Goal: Task Accomplishment & Management: Complete application form

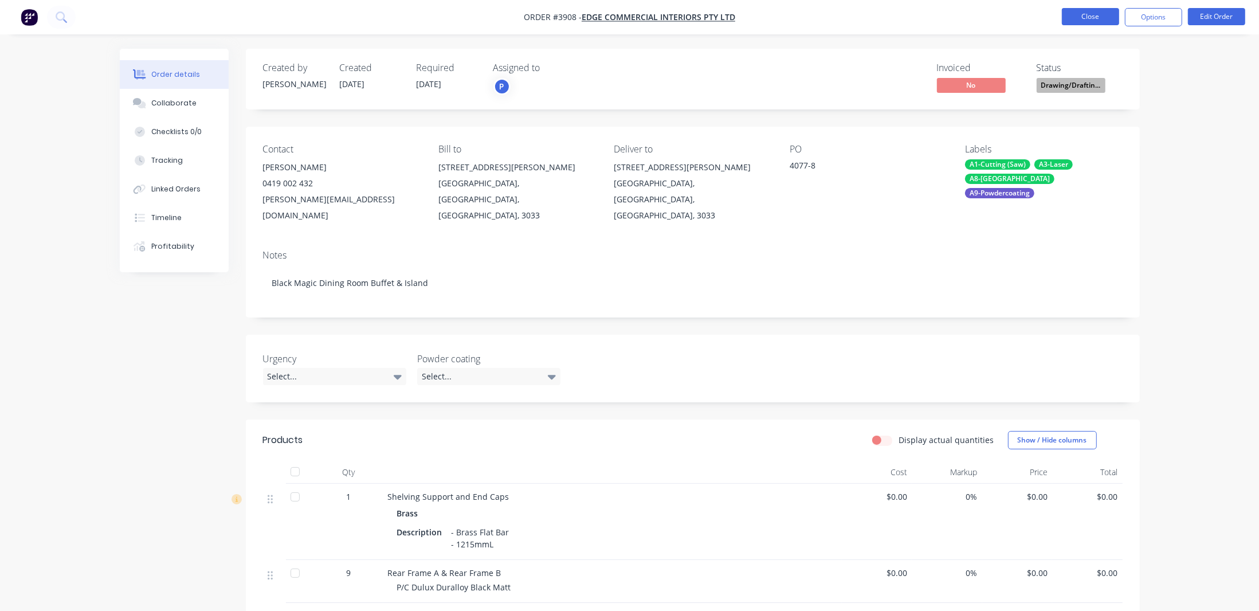
click at [1083, 23] on button "Close" at bounding box center [1090, 16] width 57 height 17
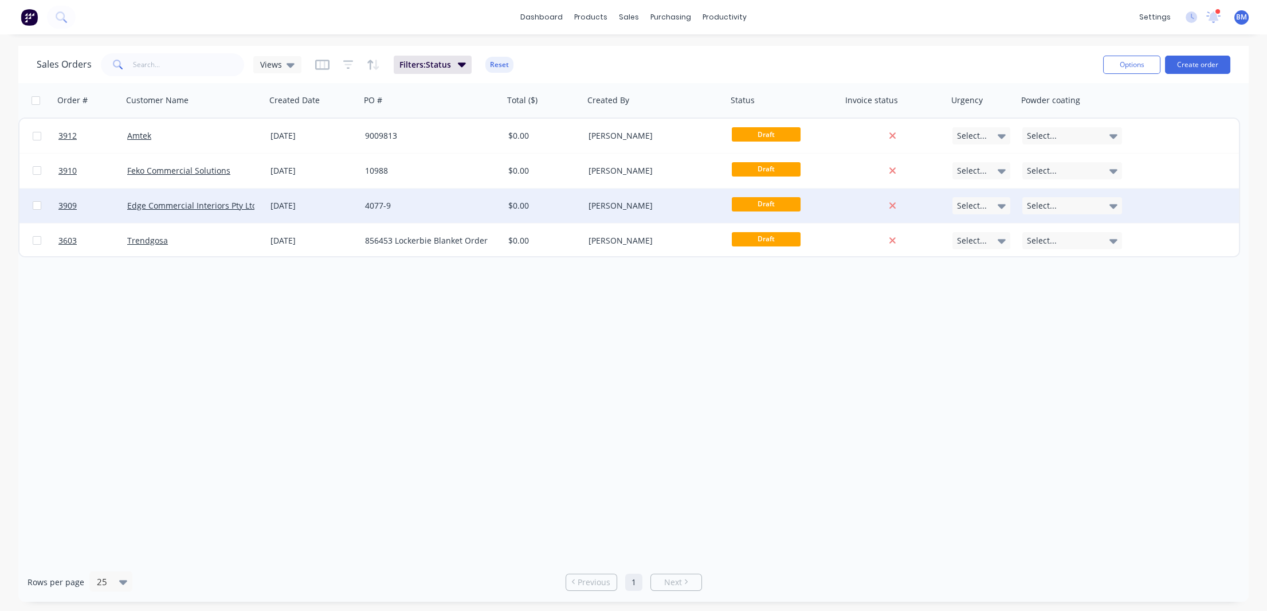
click at [266, 206] on div "[DATE]" at bounding box center [313, 205] width 95 height 34
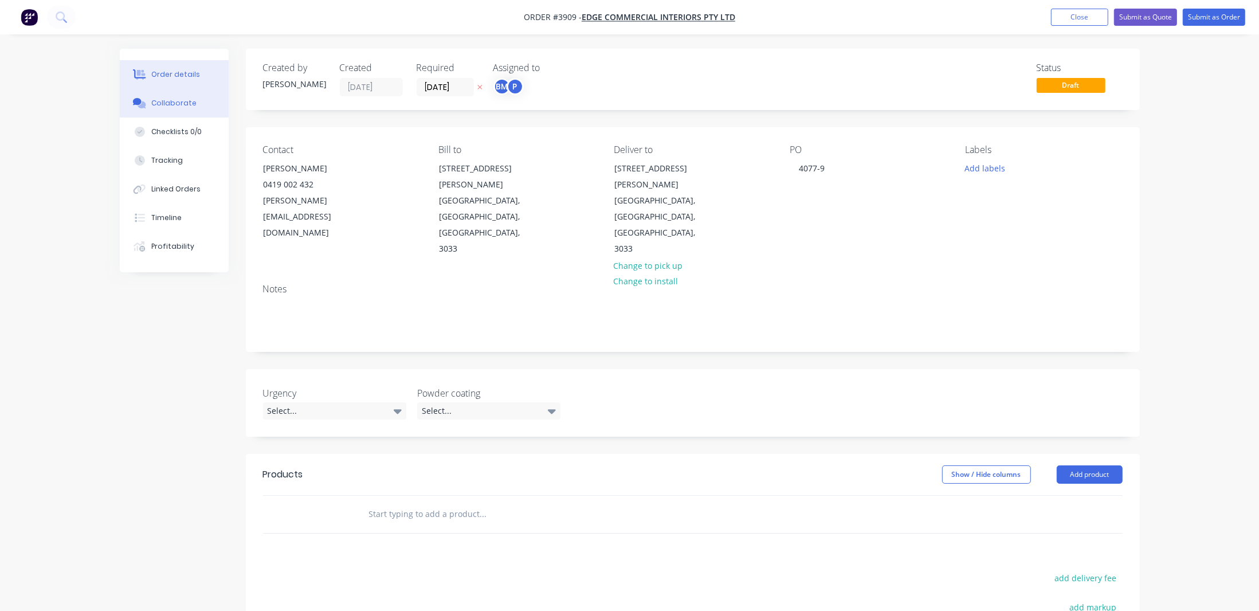
drag, startPoint x: 180, startPoint y: 105, endPoint x: 185, endPoint y: 113, distance: 8.7
click at [180, 108] on div "Collaborate" at bounding box center [173, 103] width 45 height 10
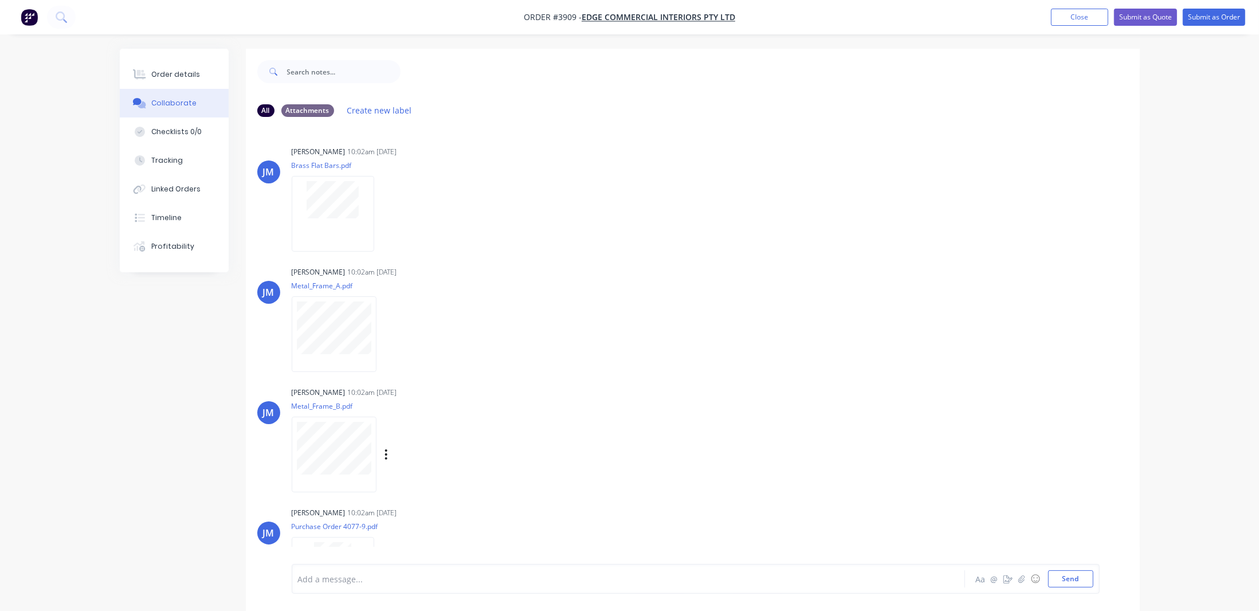
scroll to position [53, 0]
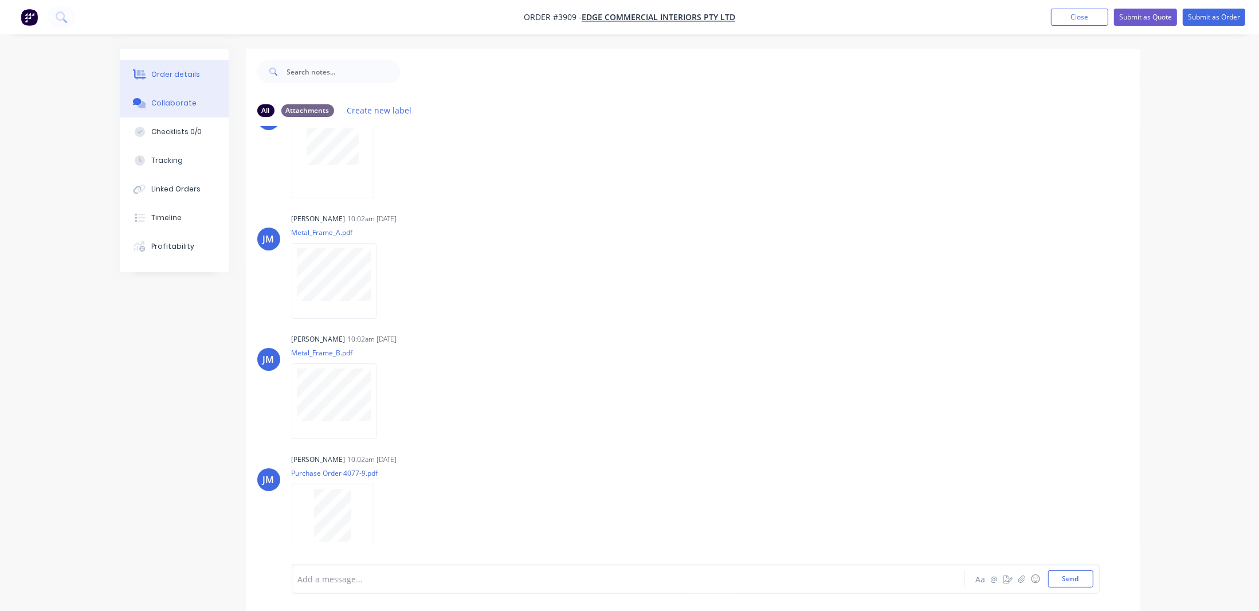
click at [184, 73] on button "Order details" at bounding box center [174, 74] width 109 height 29
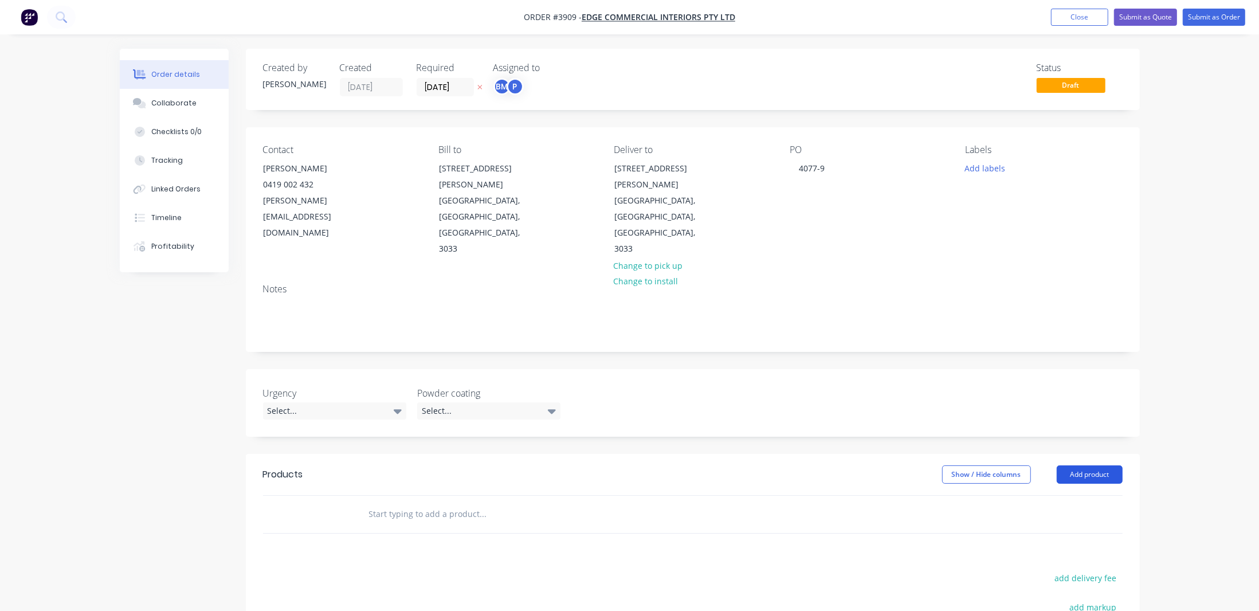
click at [1088, 465] on button "Add product" at bounding box center [1089, 474] width 66 height 18
click at [1093, 518] on div "Basic product" at bounding box center [1068, 526] width 88 height 17
click at [378, 525] on div at bounding box center [407, 533] width 96 height 17
paste div
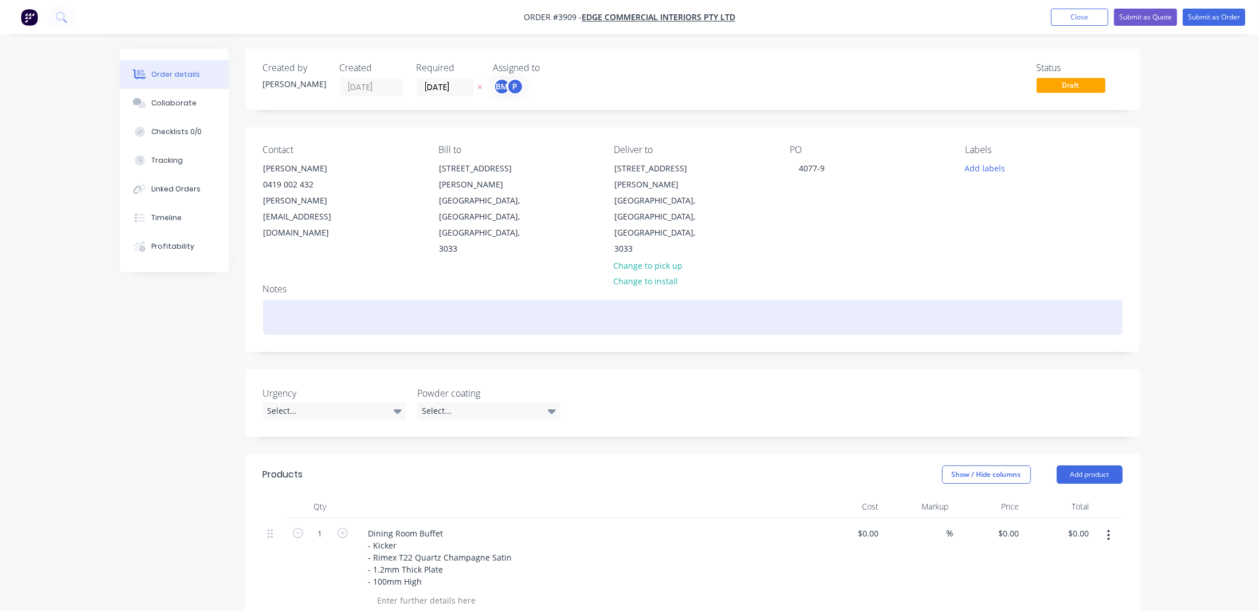
drag, startPoint x: 289, startPoint y: 286, endPoint x: 292, endPoint y: 274, distance: 12.4
click at [289, 286] on div "Notes" at bounding box center [693, 312] width 894 height 77
click at [294, 300] on div at bounding box center [692, 317] width 859 height 35
paste div
click at [364, 300] on div "Black Magic Dining RoomBuffet & Island" at bounding box center [692, 317] width 859 height 35
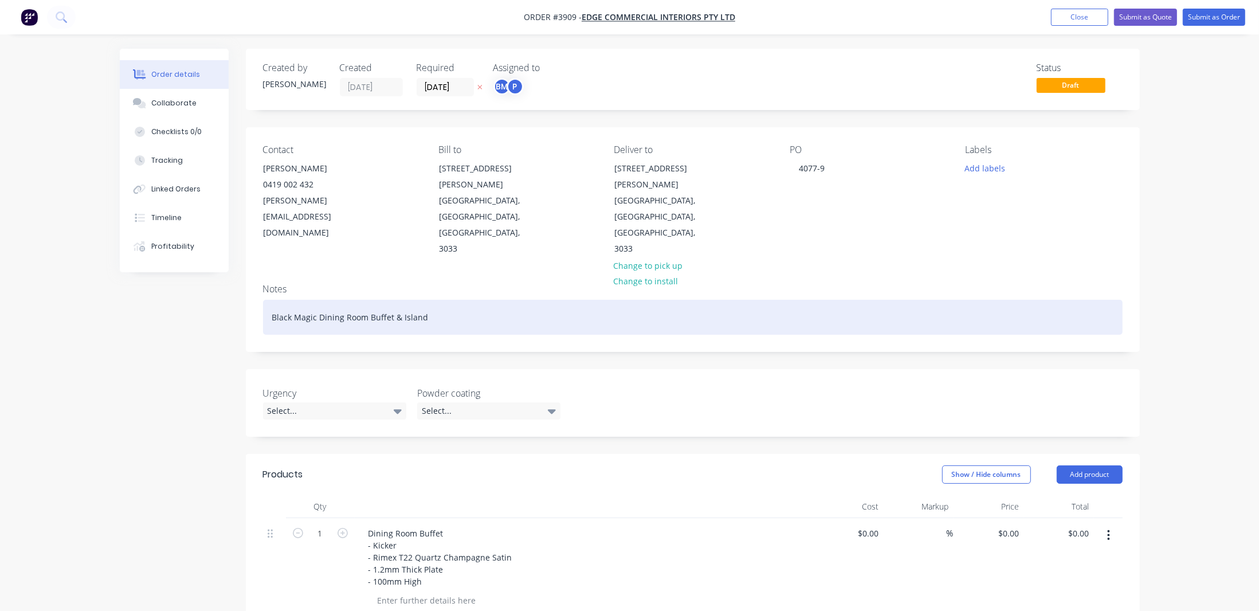
click at [517, 300] on div "Black Magic Dining Room Buffet & Island" at bounding box center [692, 317] width 859 height 35
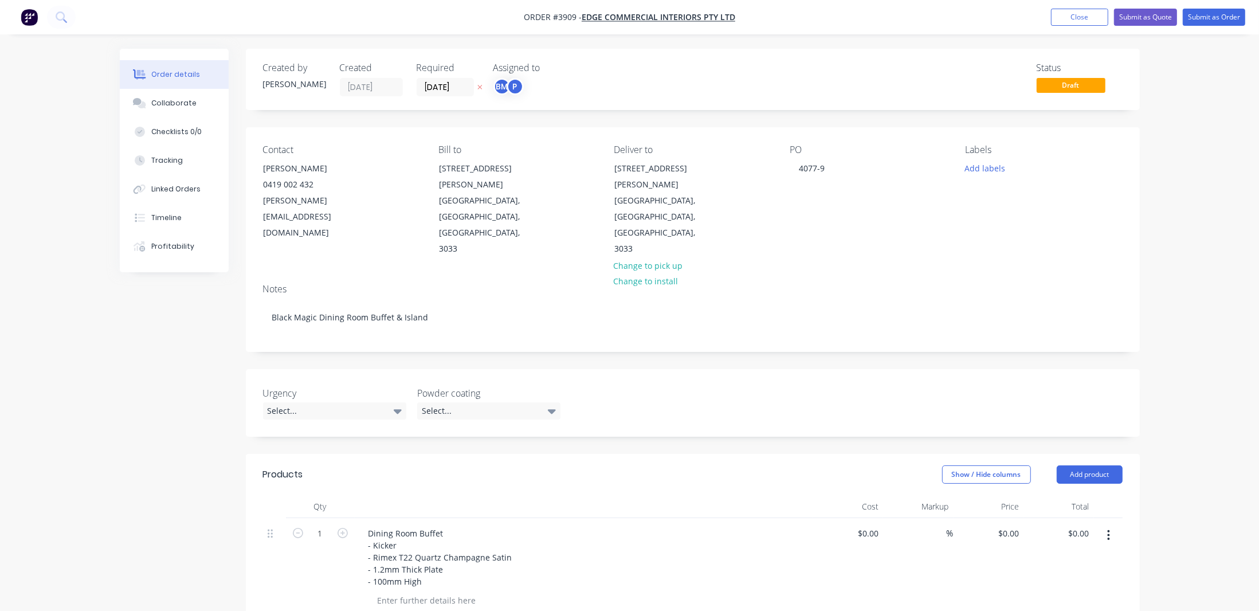
click at [455, 96] on label "[DATE]" at bounding box center [445, 87] width 57 height 18
click at [455, 96] on input "[DATE]" at bounding box center [445, 86] width 56 height 17
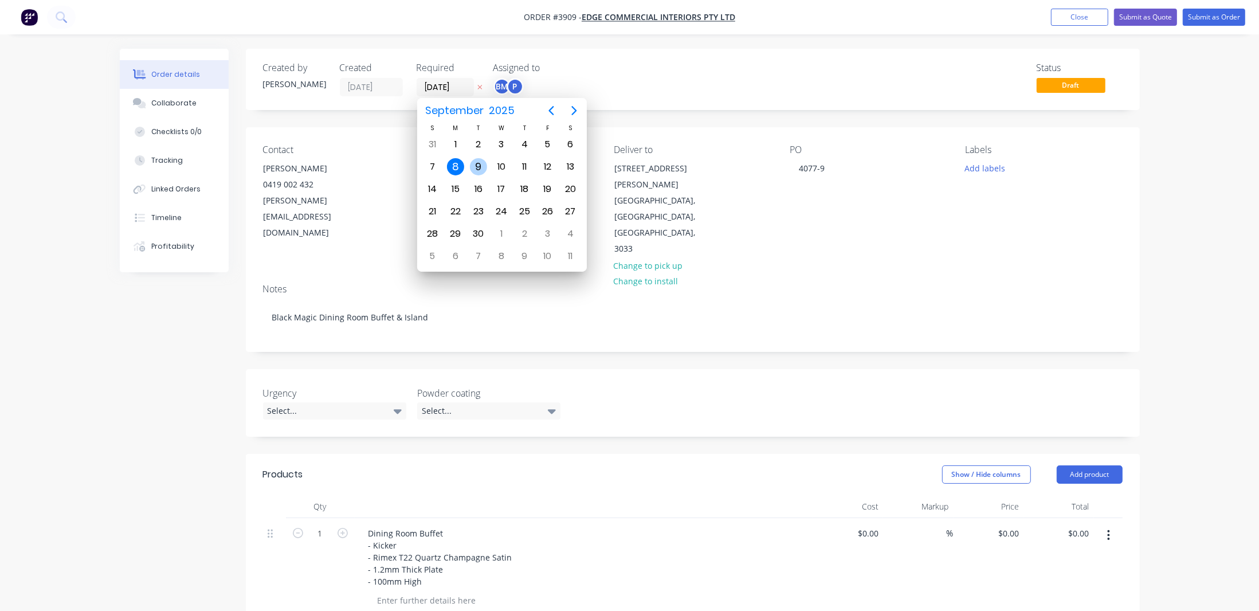
click at [472, 159] on div "9" at bounding box center [478, 167] width 23 height 22
type input "[DATE]"
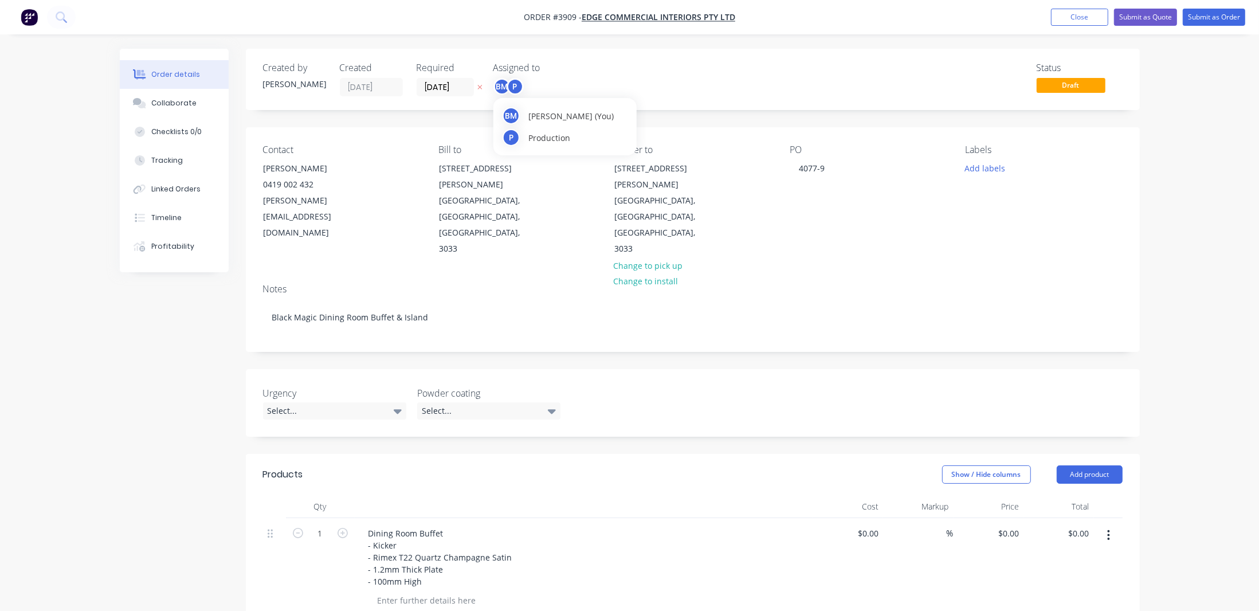
click at [510, 86] on div "P" at bounding box center [514, 86] width 17 height 17
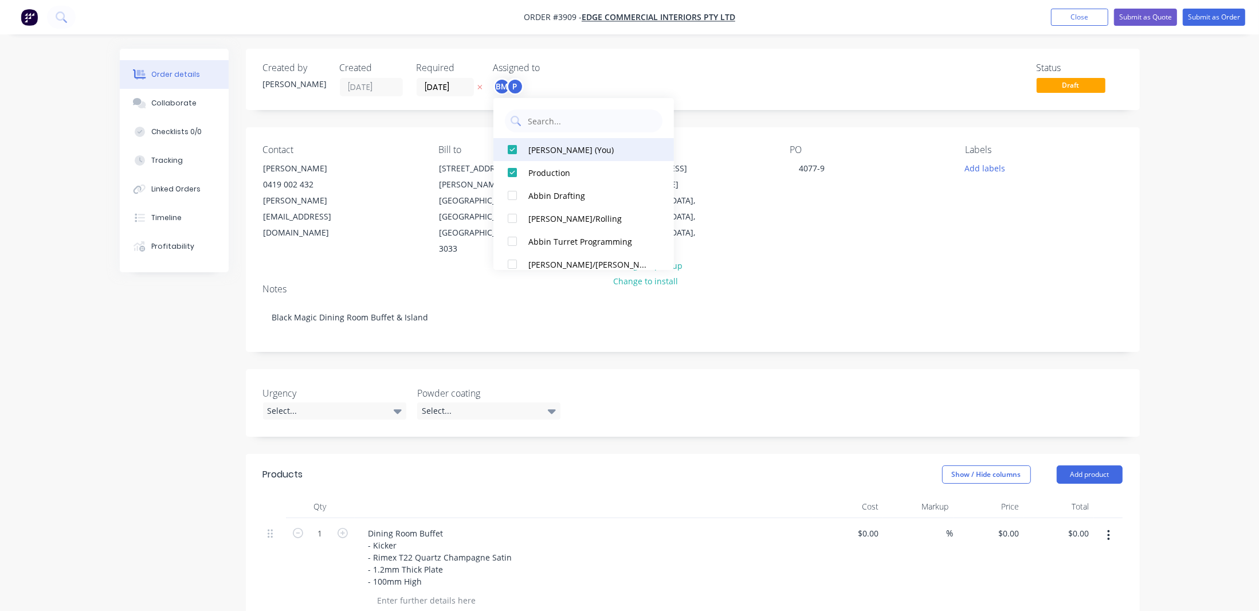
drag, startPoint x: 544, startPoint y: 153, endPoint x: 645, endPoint y: 79, distance: 125.0
click at [544, 151] on div "[PERSON_NAME] (You)" at bounding box center [588, 149] width 121 height 12
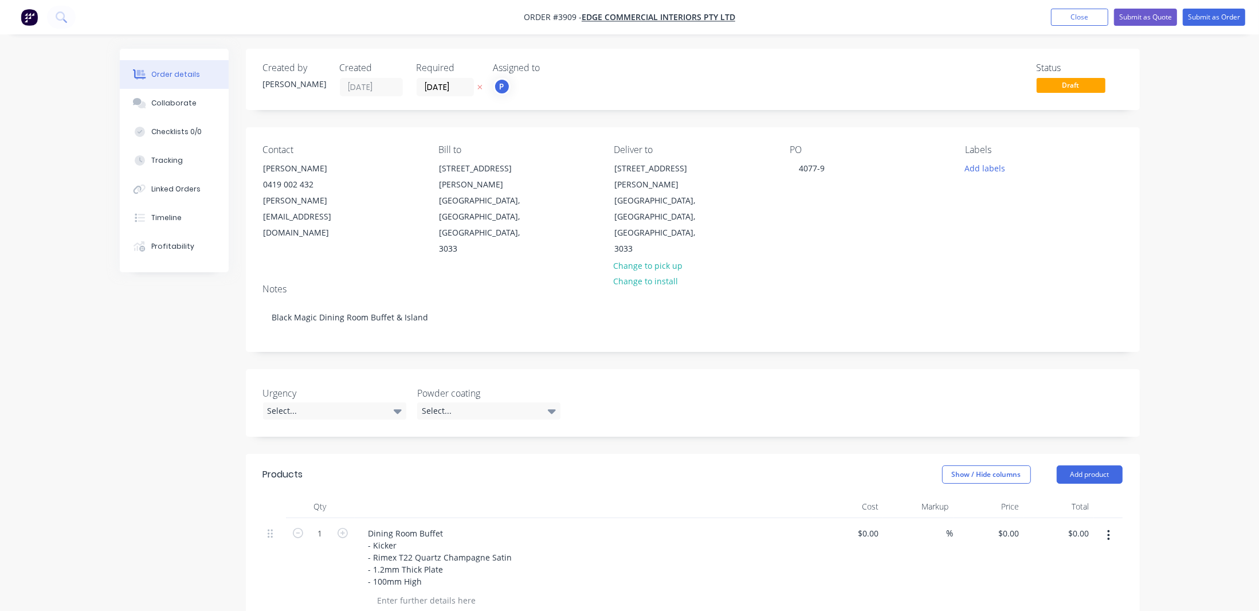
click at [670, 58] on div "Created by [PERSON_NAME] Created [DATE] Required [DATE] Assigned to P Status Dr…" at bounding box center [693, 79] width 894 height 61
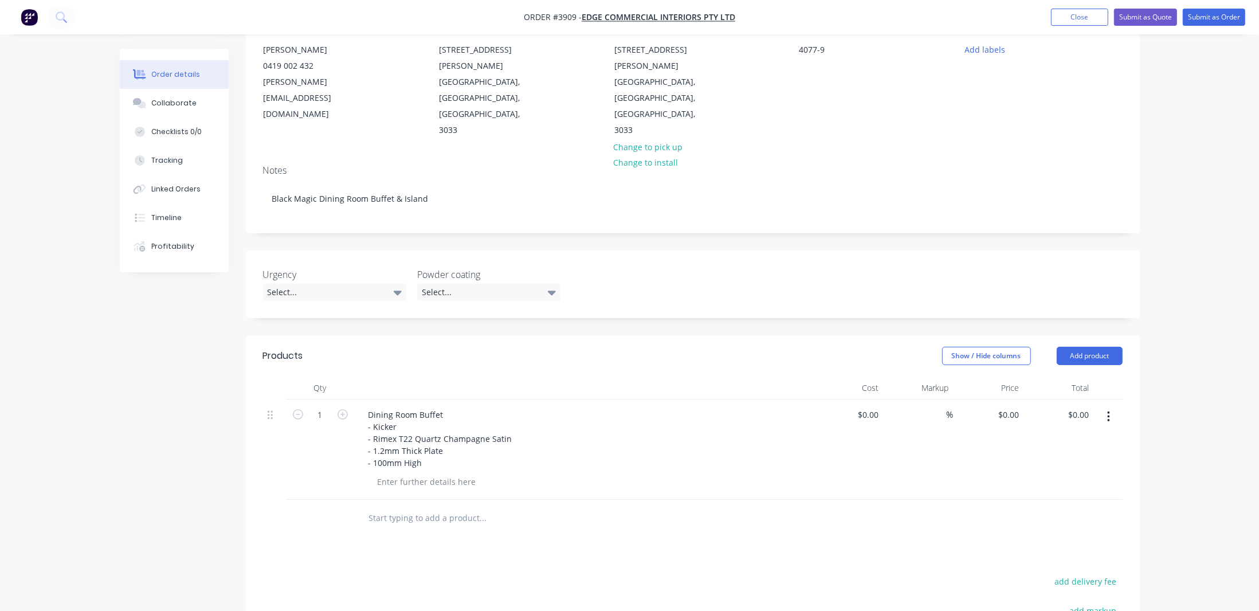
scroll to position [208, 0]
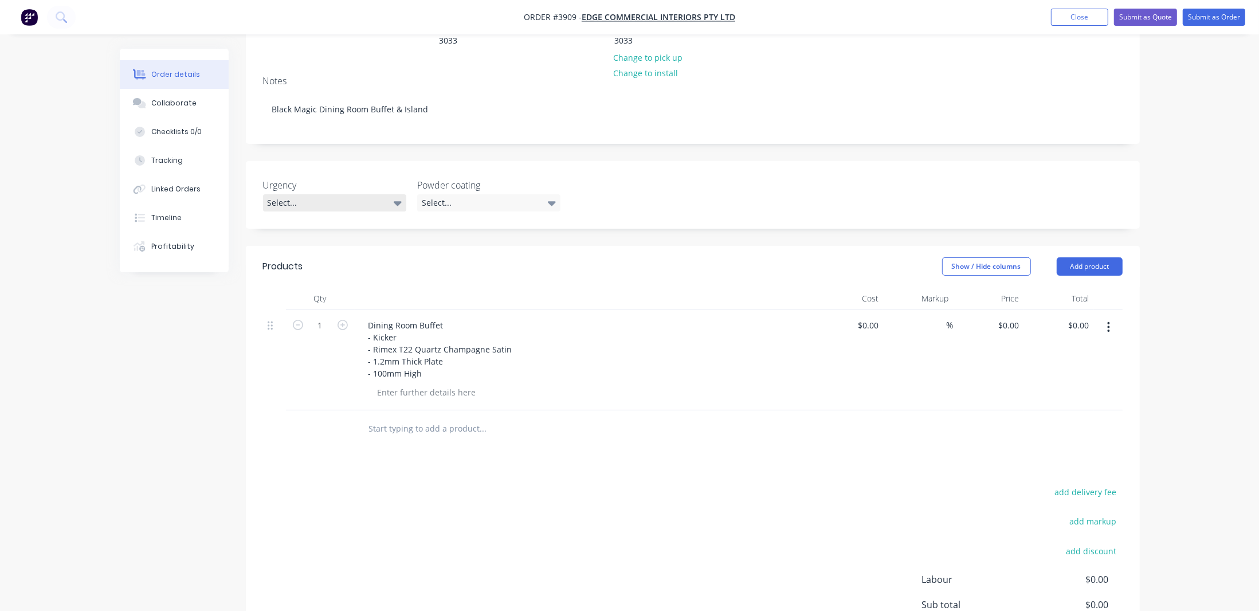
click at [290, 194] on div "Select..." at bounding box center [334, 202] width 143 height 17
click at [324, 195] on div "Urgent this week" at bounding box center [302, 201] width 63 height 15
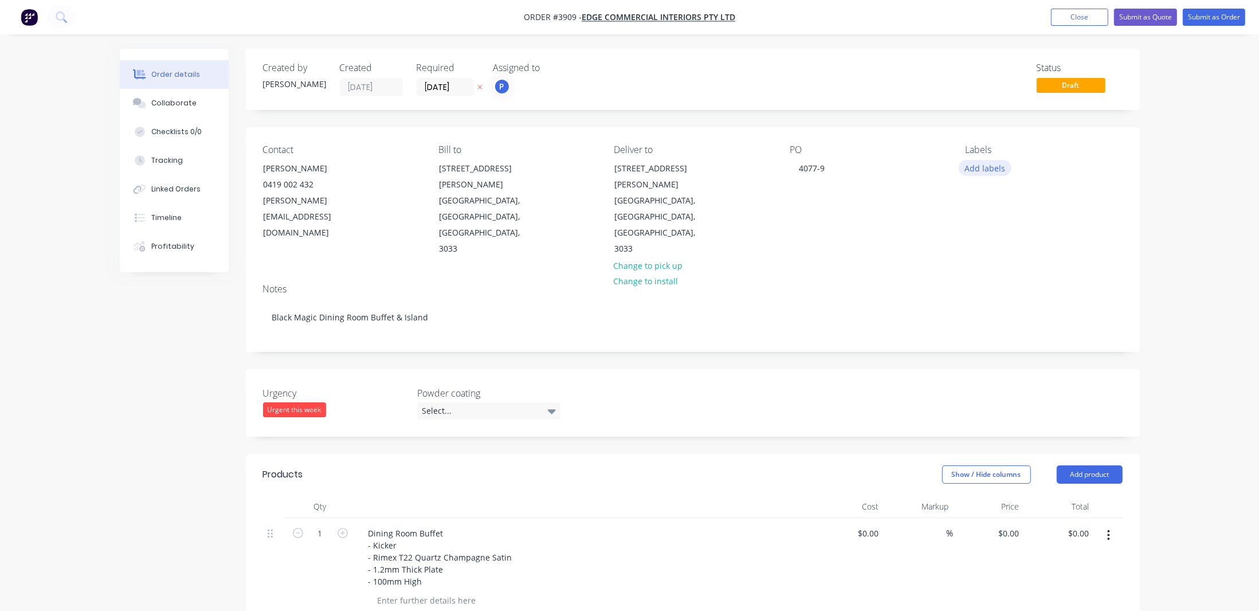
click at [1005, 166] on button "Add labels" at bounding box center [985, 167] width 53 height 15
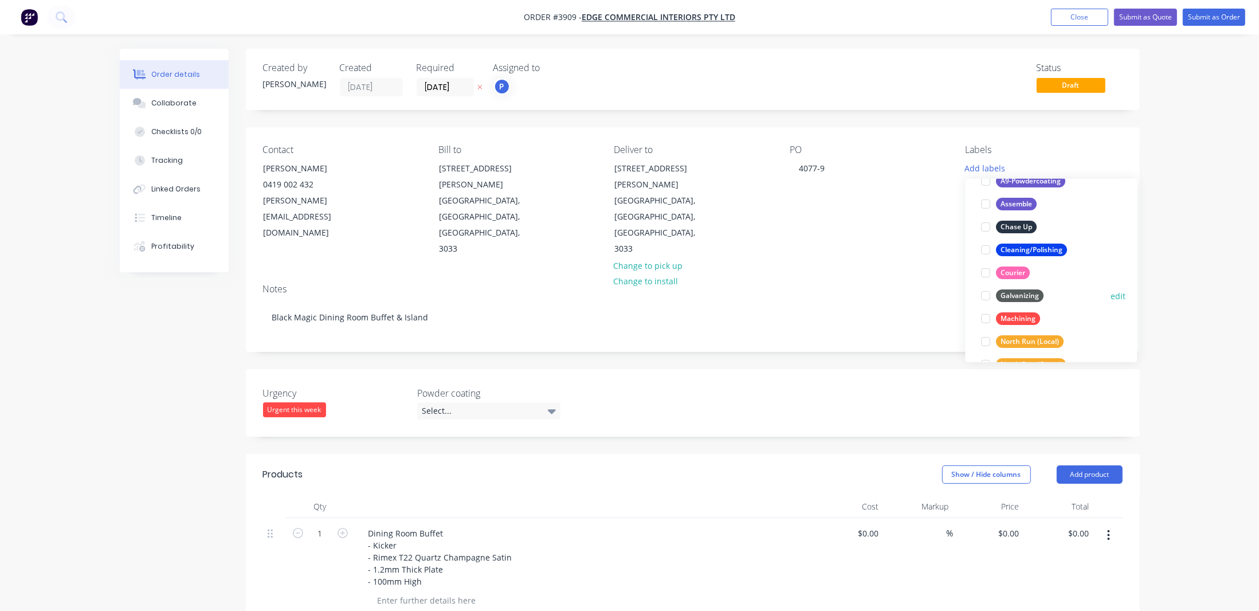
scroll to position [527, 0]
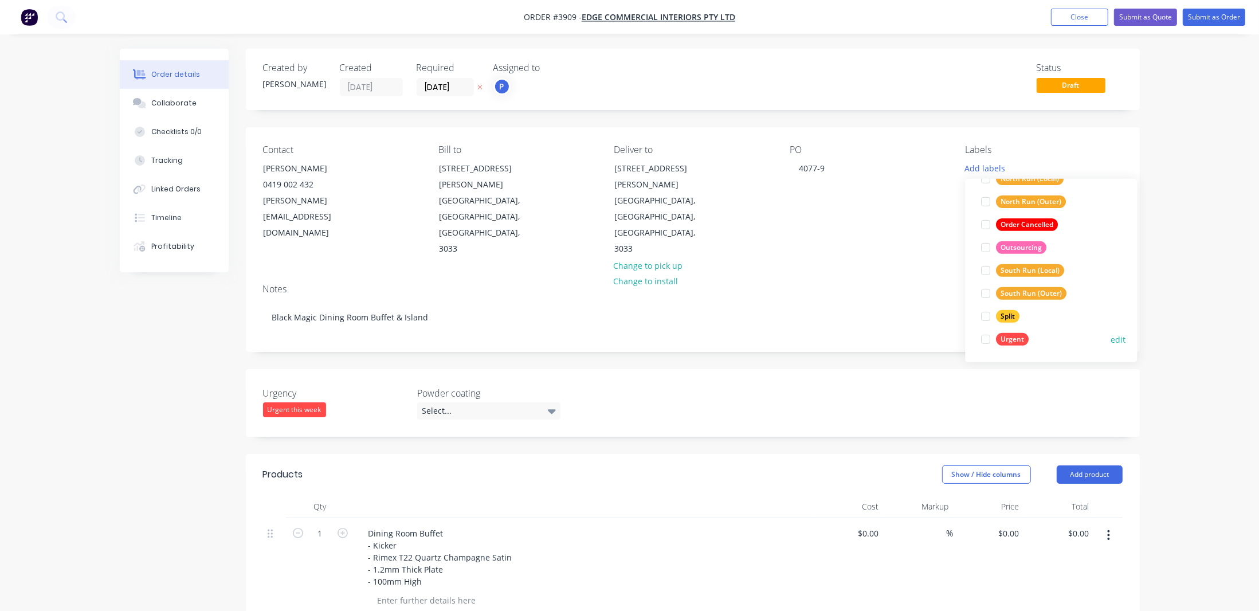
click at [1015, 342] on div "Urgent" at bounding box center [1012, 339] width 33 height 13
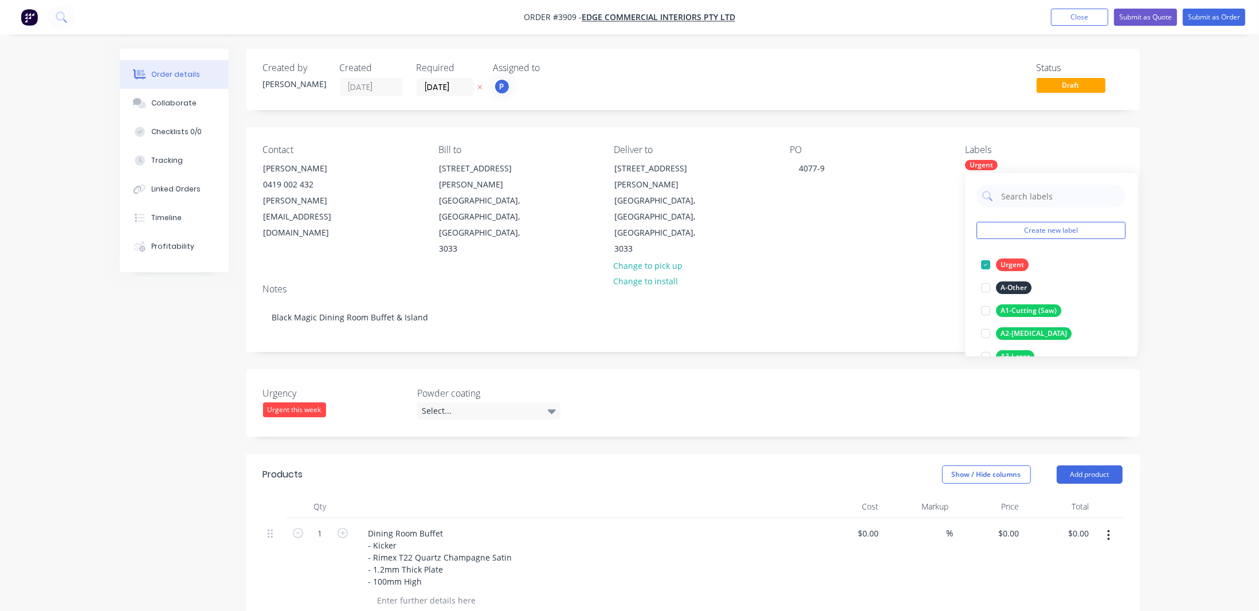
click at [1202, 273] on div "Order details Collaborate Checklists 0/0 Tracking Linked Orders Timeline Profit…" at bounding box center [629, 474] width 1259 height 948
click at [987, 162] on div "Urgent" at bounding box center [981, 165] width 33 height 10
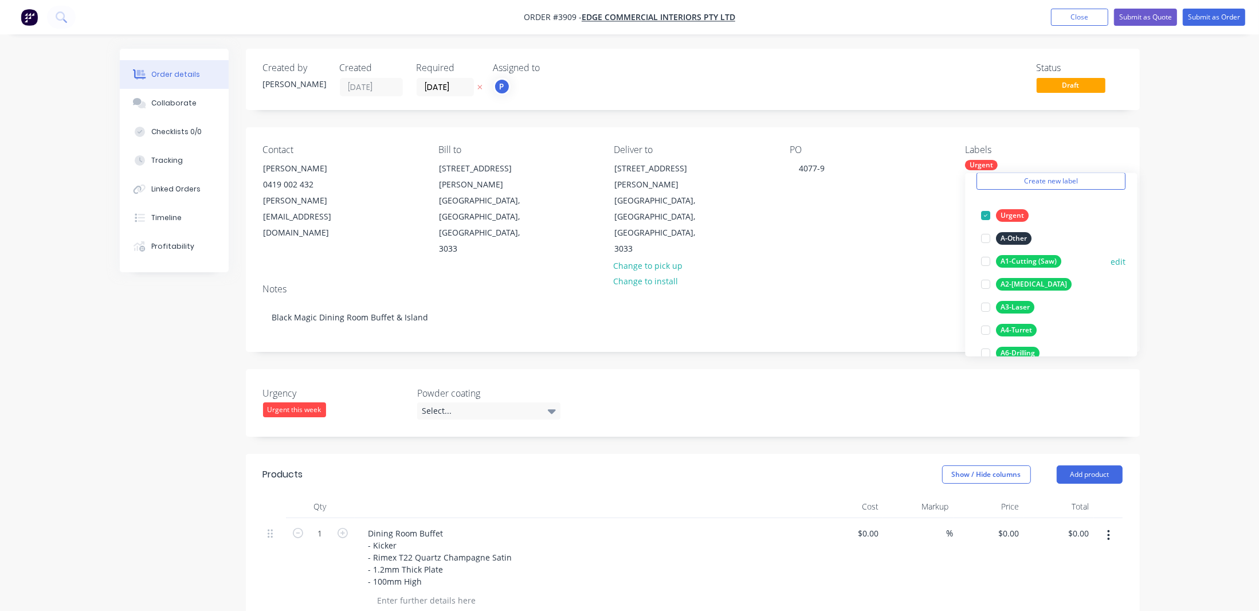
scroll to position [104, 0]
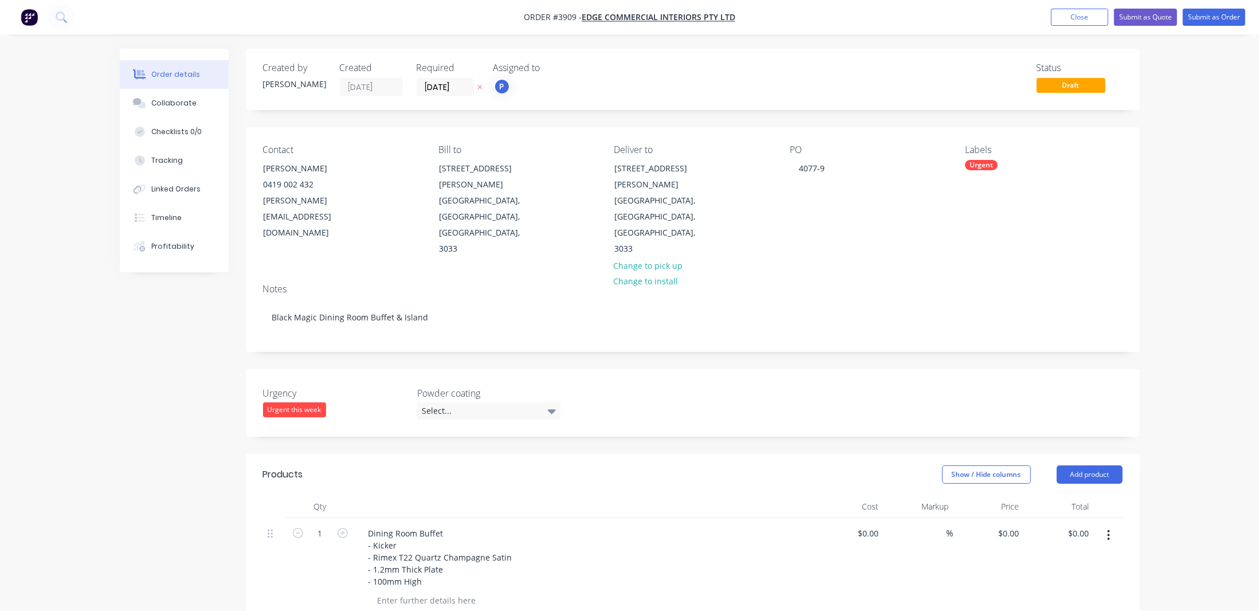
drag, startPoint x: 642, startPoint y: 514, endPoint x: 603, endPoint y: 502, distance: 40.6
click at [641, 525] on div "Dining Room Buffet - Kicker - Rimex T22 Quartz Champagne Satin - 1.2mm Thick Pl…" at bounding box center [583, 557] width 449 height 65
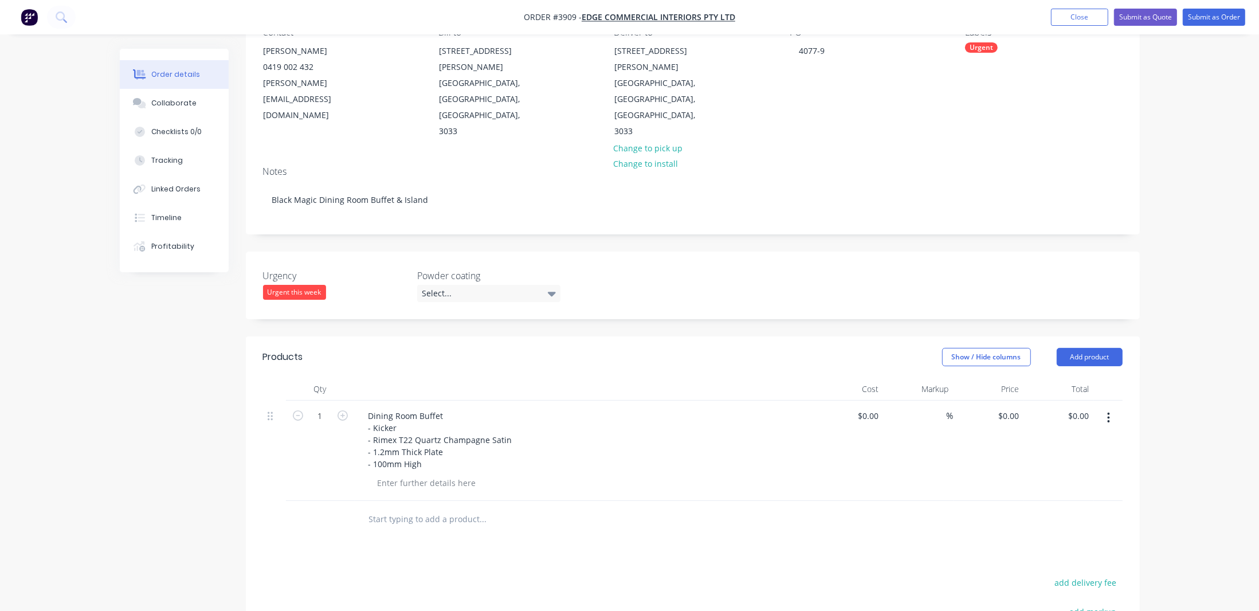
scroll to position [208, 0]
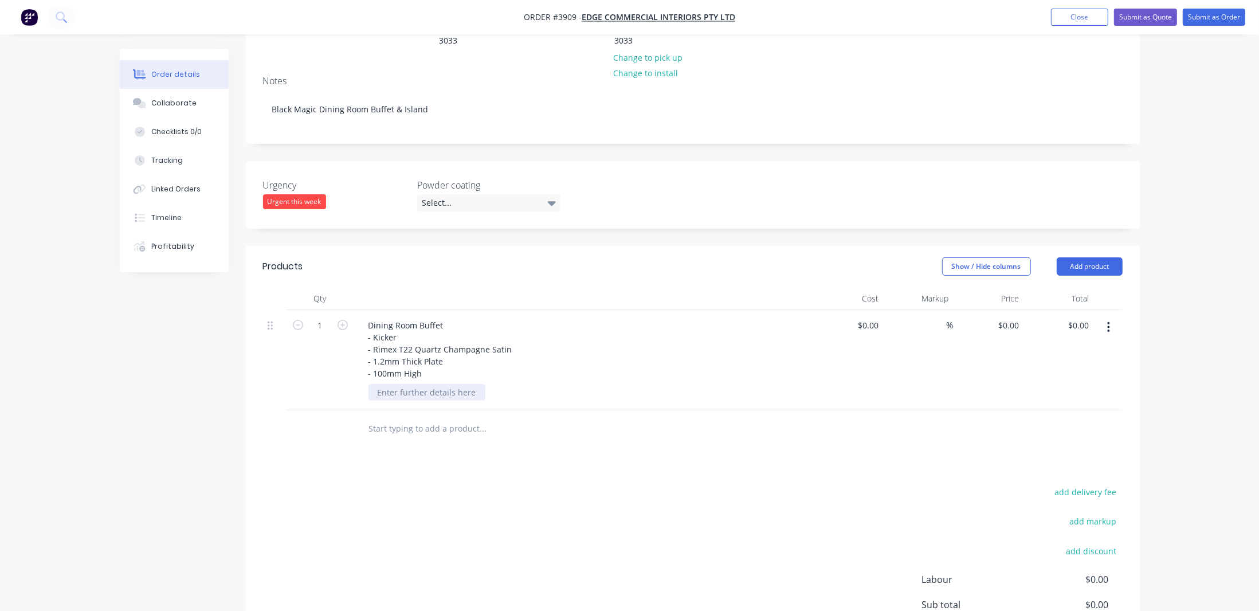
click at [396, 384] on div at bounding box center [426, 392] width 117 height 17
click at [592, 423] on div "Products Show / Hide columns Add product Qty Cost Markup Price Total 1 Dining R…" at bounding box center [693, 484] width 894 height 477
click at [401, 384] on div "Refer to drawings" at bounding box center [411, 392] width 87 height 17
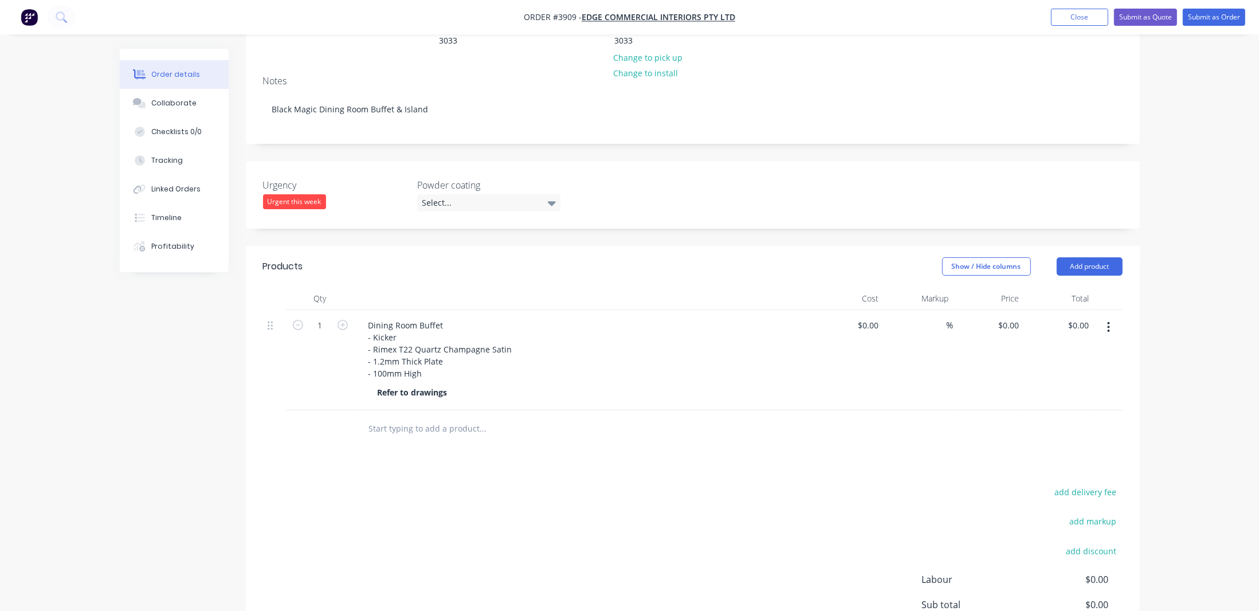
click at [598, 485] on div "add delivery fee add markup add discount Labour $0.00 Sub total $0.00 Margin $0…" at bounding box center [692, 594] width 859 height 221
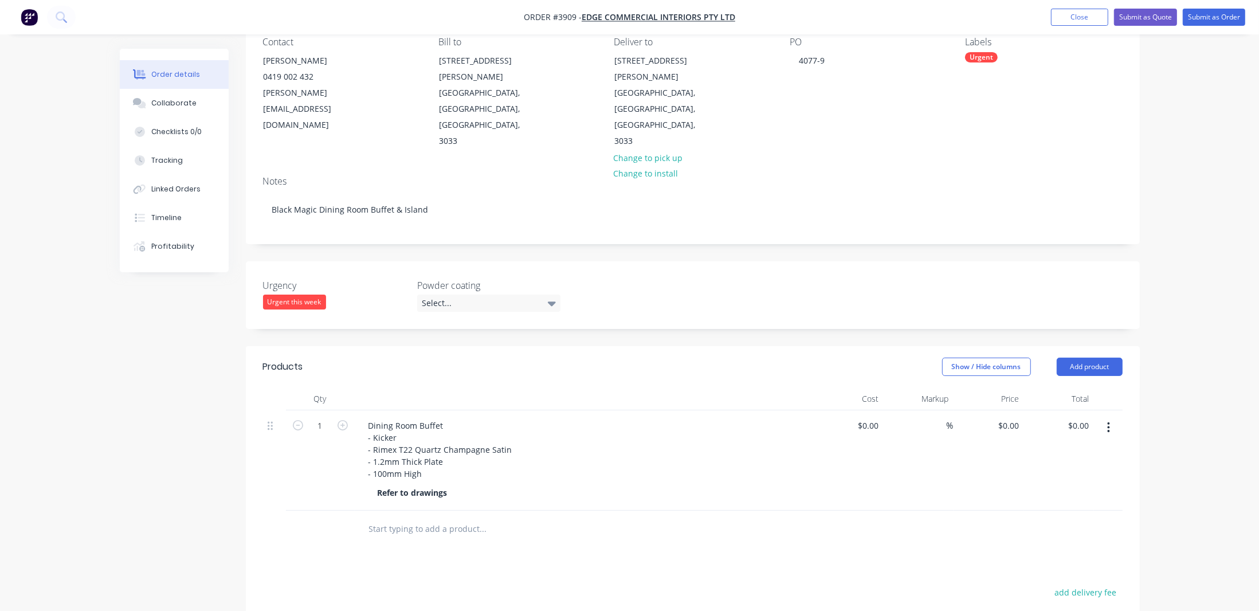
scroll to position [0, 0]
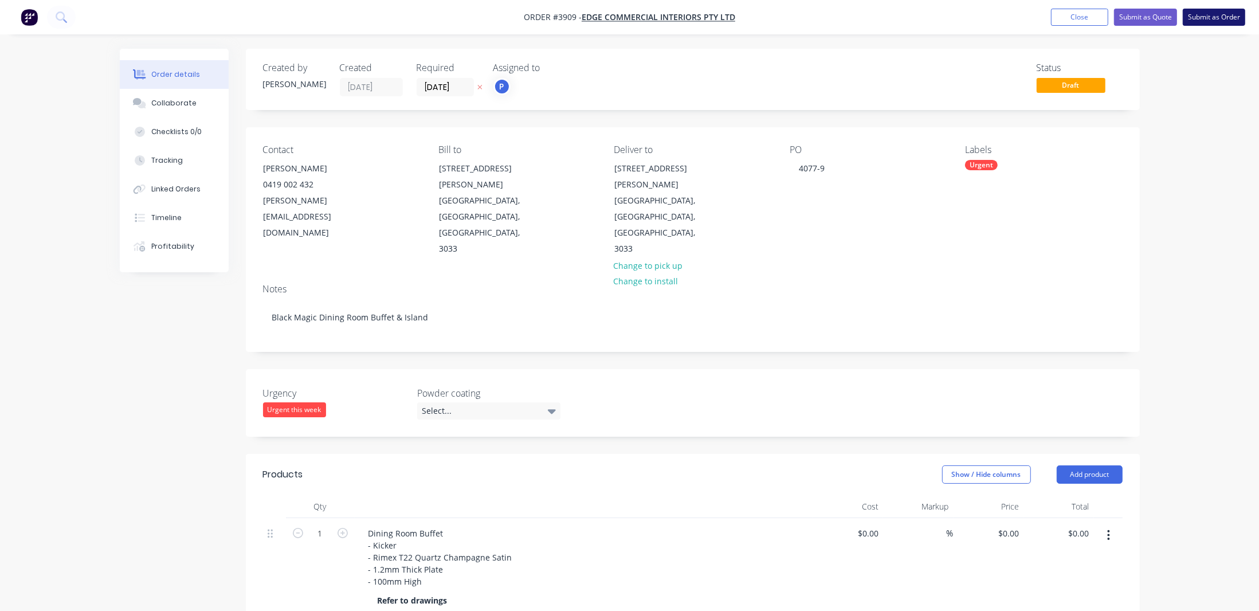
click at [1203, 19] on button "Submit as Order" at bounding box center [1214, 17] width 62 height 17
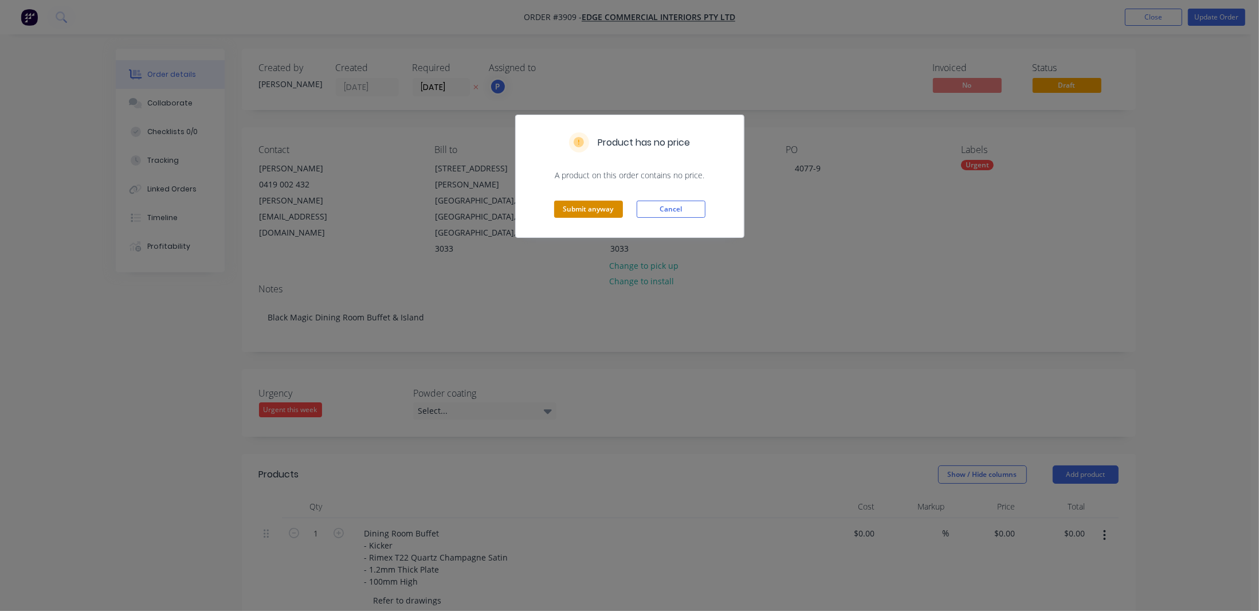
click at [590, 207] on button "Submit anyway" at bounding box center [588, 209] width 69 height 17
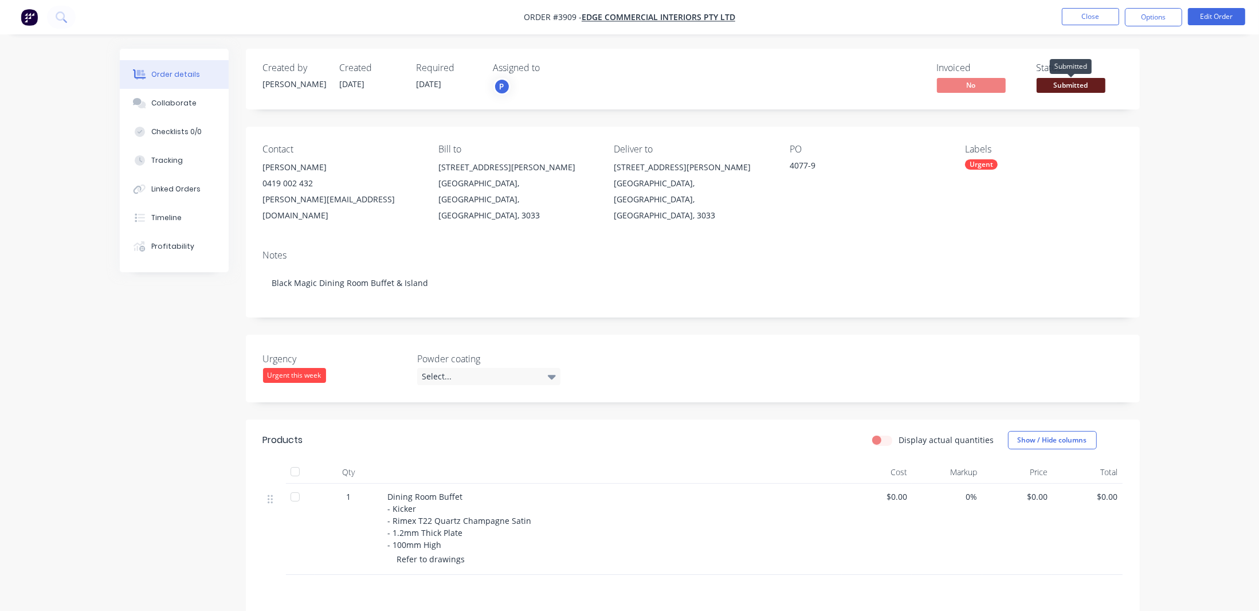
click at [1085, 92] on span "Submitted" at bounding box center [1070, 85] width 69 height 14
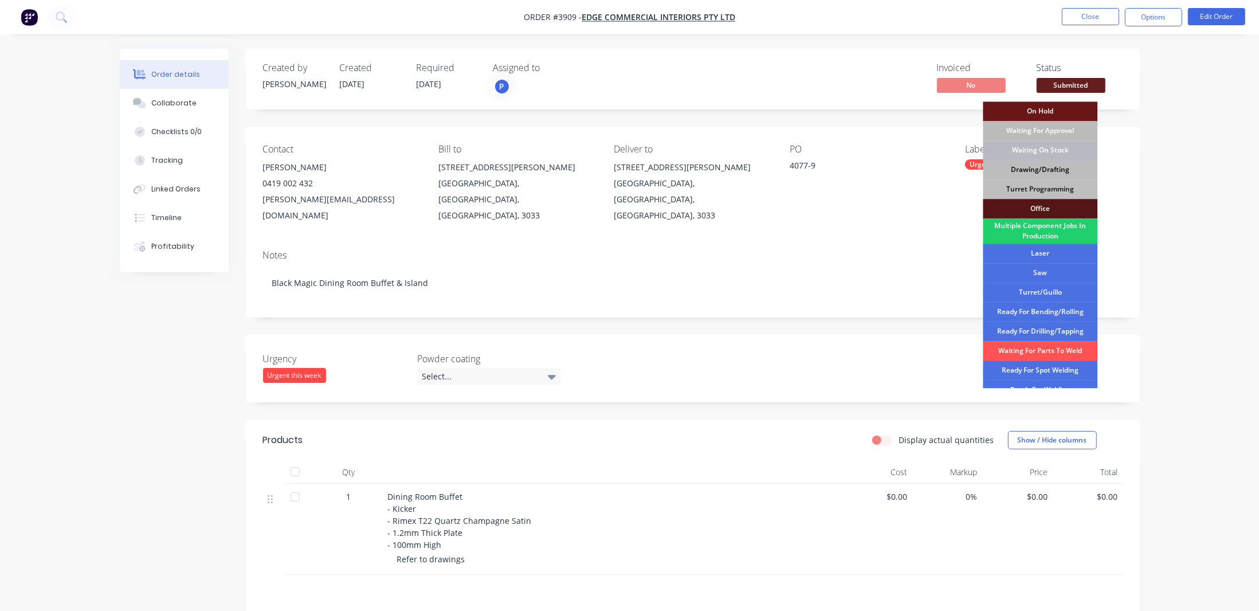
click at [1070, 167] on div "Drawing/Drafting" at bounding box center [1040, 169] width 115 height 19
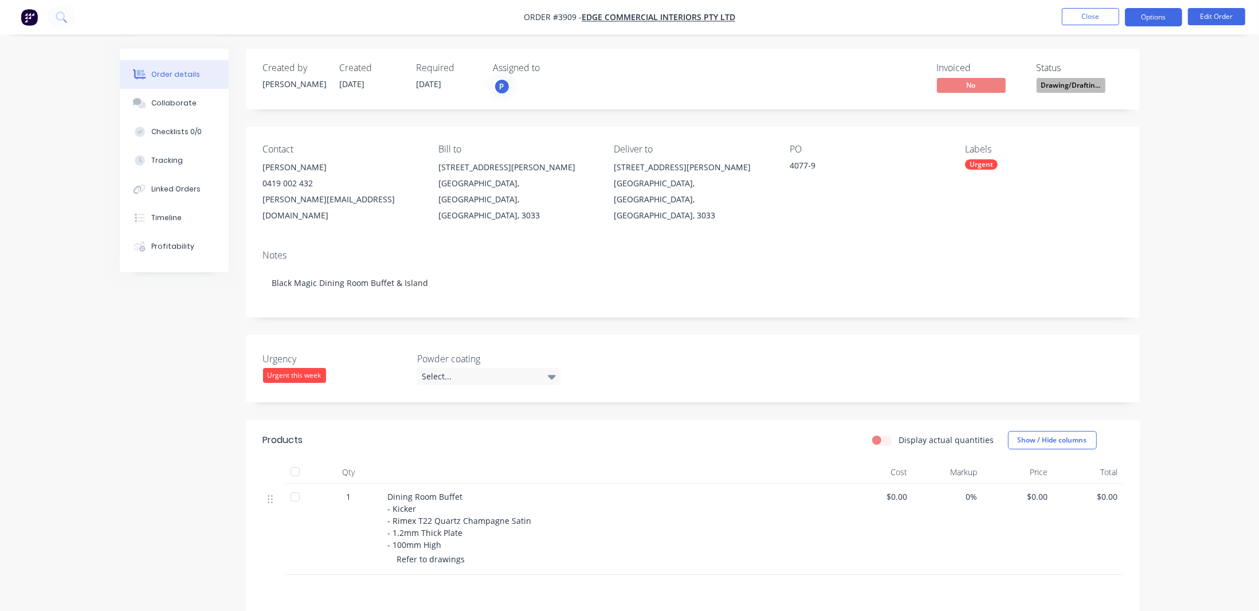
click at [1175, 21] on button "Options" at bounding box center [1153, 17] width 57 height 18
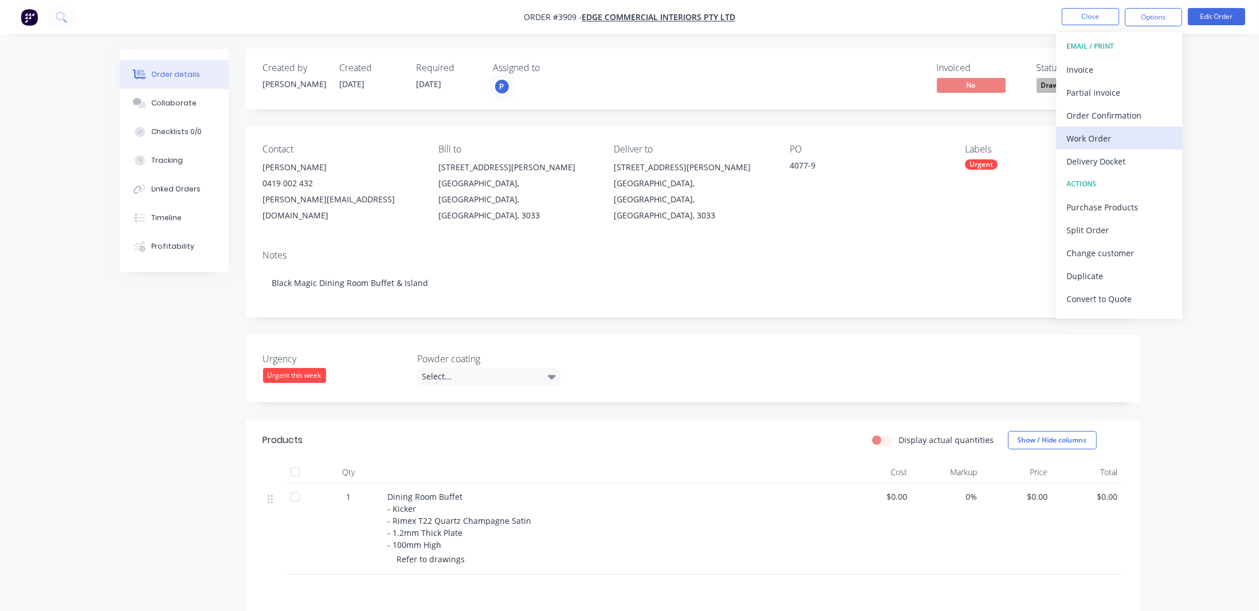
click at [1156, 136] on div "Work Order" at bounding box center [1118, 138] width 105 height 17
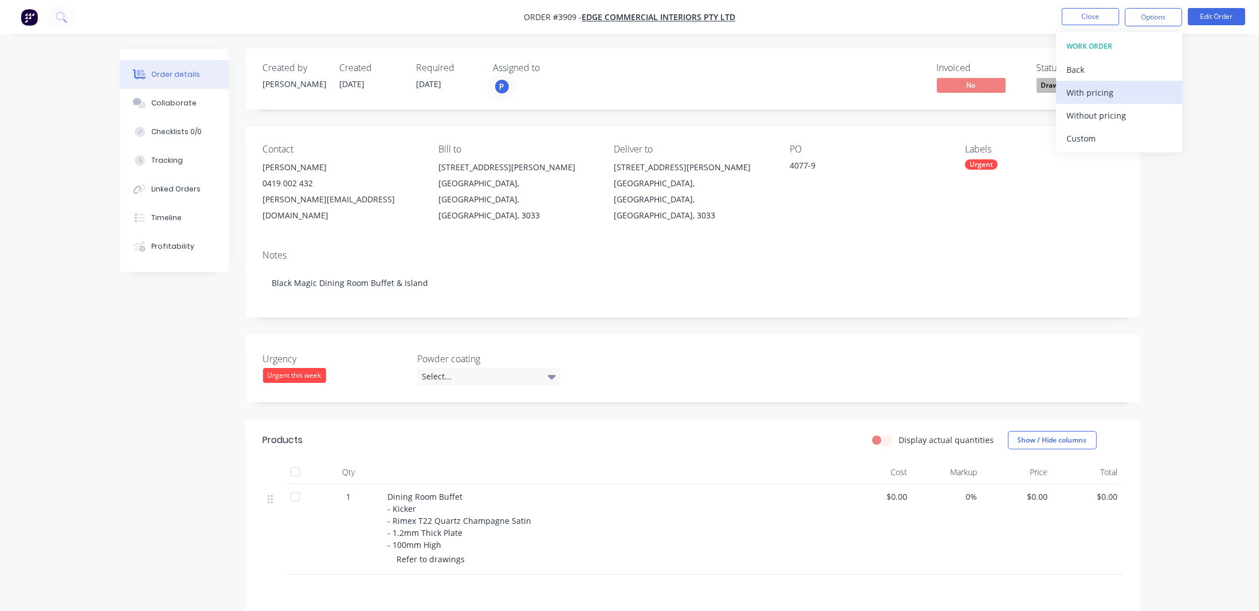
click at [1115, 103] on button "With pricing" at bounding box center [1119, 92] width 126 height 23
click at [1087, 15] on button "Close" at bounding box center [1090, 16] width 57 height 17
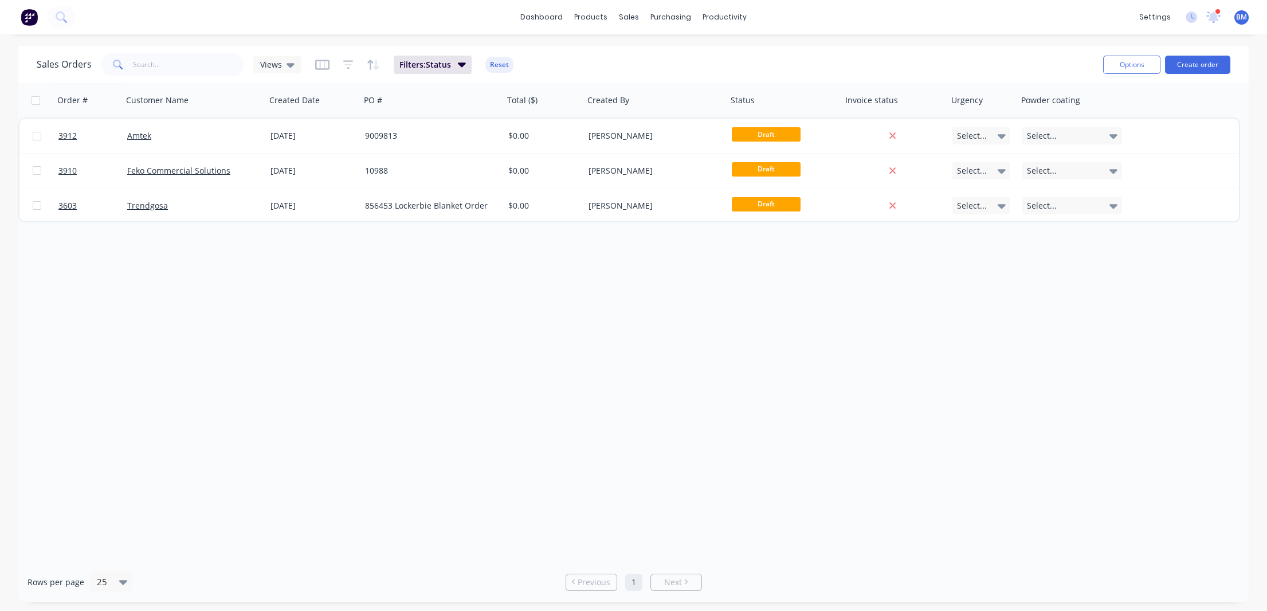
click at [534, 52] on div "Sales Orders Views Filters: Status Reset" at bounding box center [565, 64] width 1057 height 28
click at [498, 59] on button "Reset" at bounding box center [499, 65] width 28 height 16
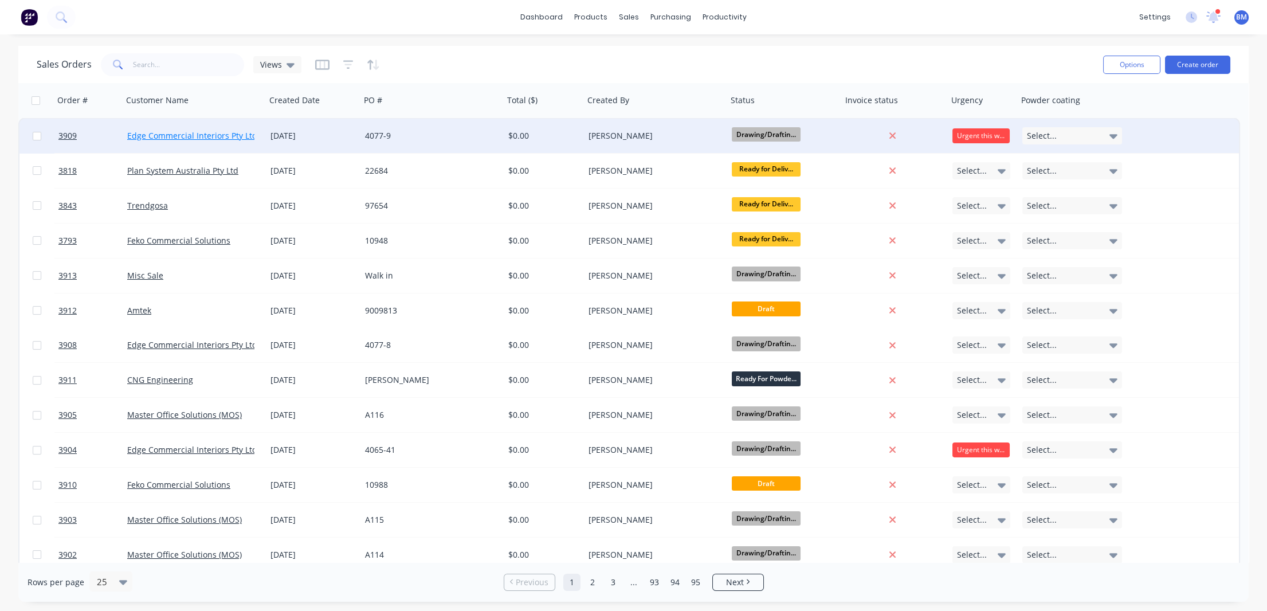
click at [188, 135] on link "Edge Commercial Interiors Pty Ltd" at bounding box center [192, 135] width 130 height 11
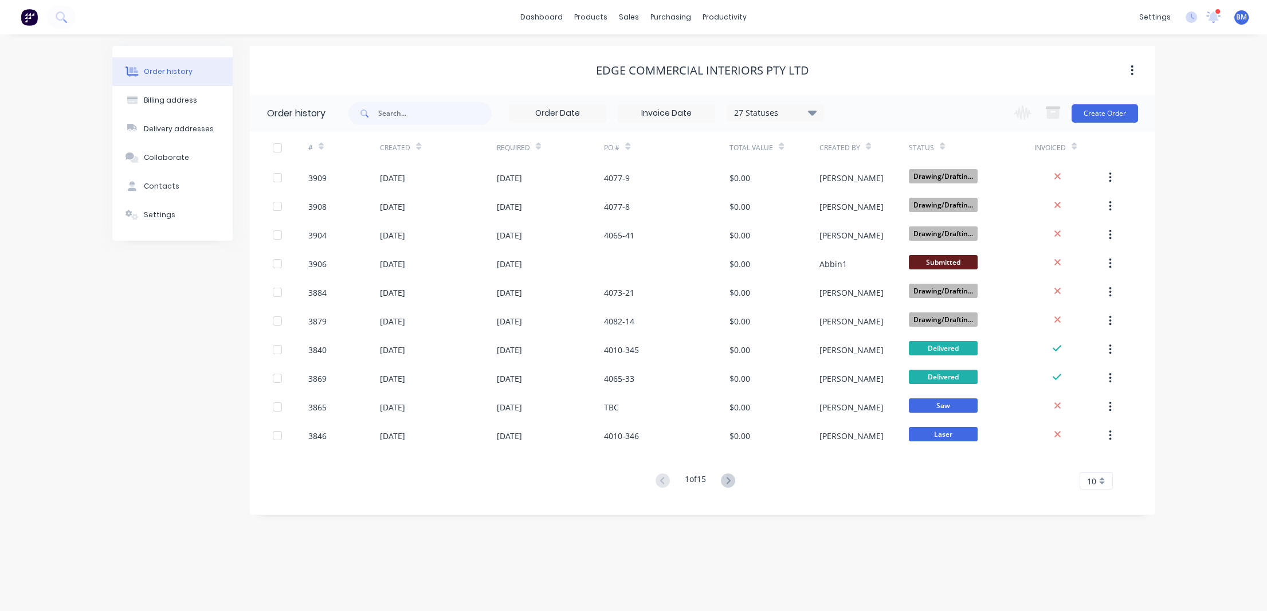
click at [44, 22] on div at bounding box center [38, 17] width 76 height 23
click at [634, 23] on div "sales" at bounding box center [629, 17] width 32 height 17
click at [641, 50] on div at bounding box center [635, 55] width 17 height 10
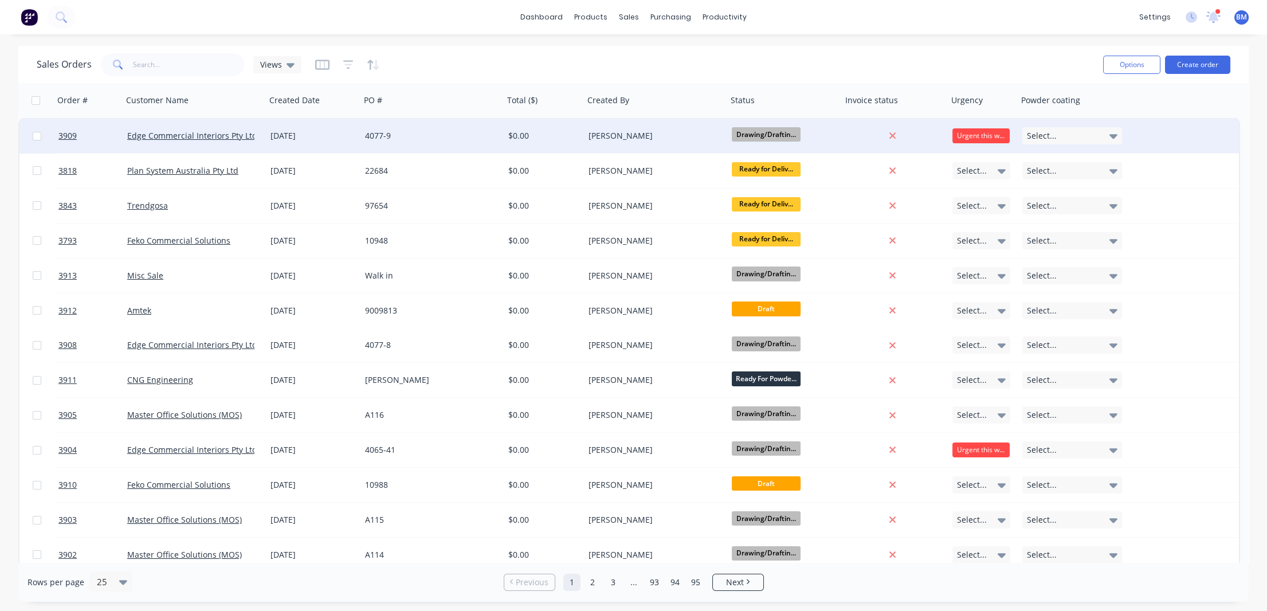
click at [285, 139] on div "[DATE]" at bounding box center [312, 135] width 85 height 11
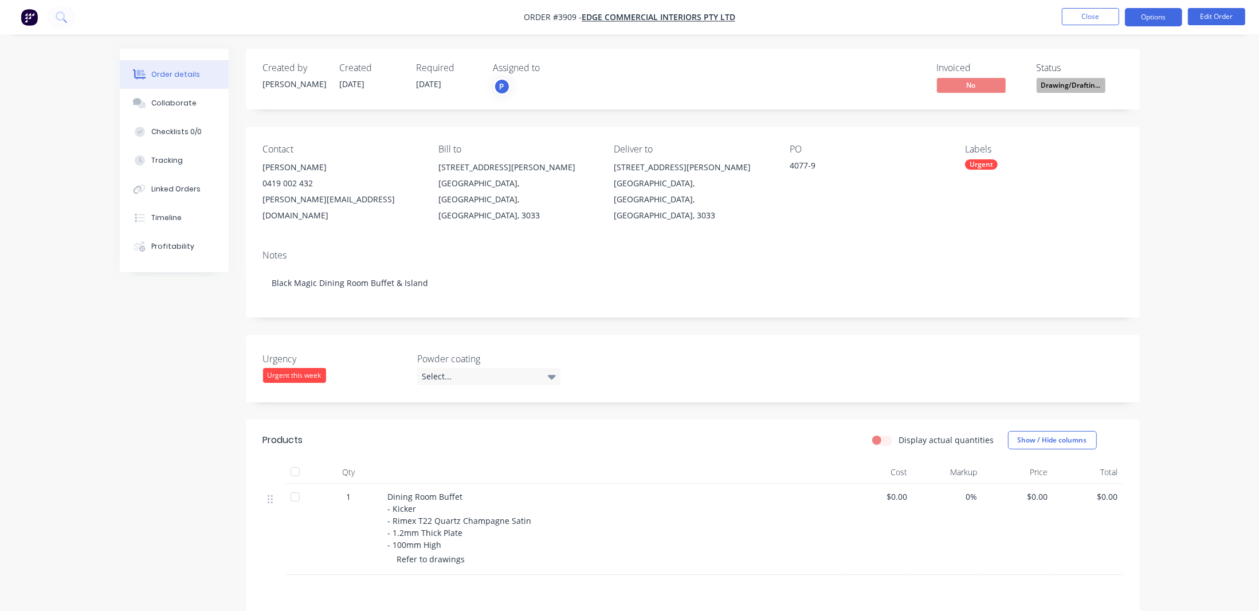
click at [1139, 10] on button "Options" at bounding box center [1153, 17] width 57 height 18
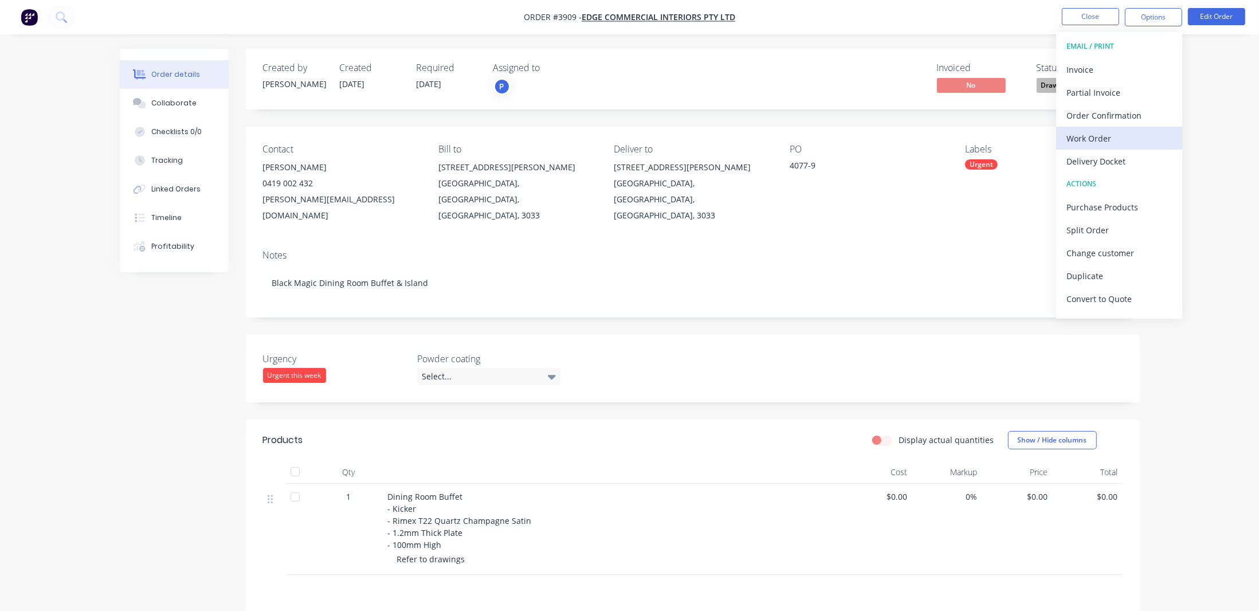
click at [1117, 130] on div "Work Order" at bounding box center [1118, 138] width 105 height 17
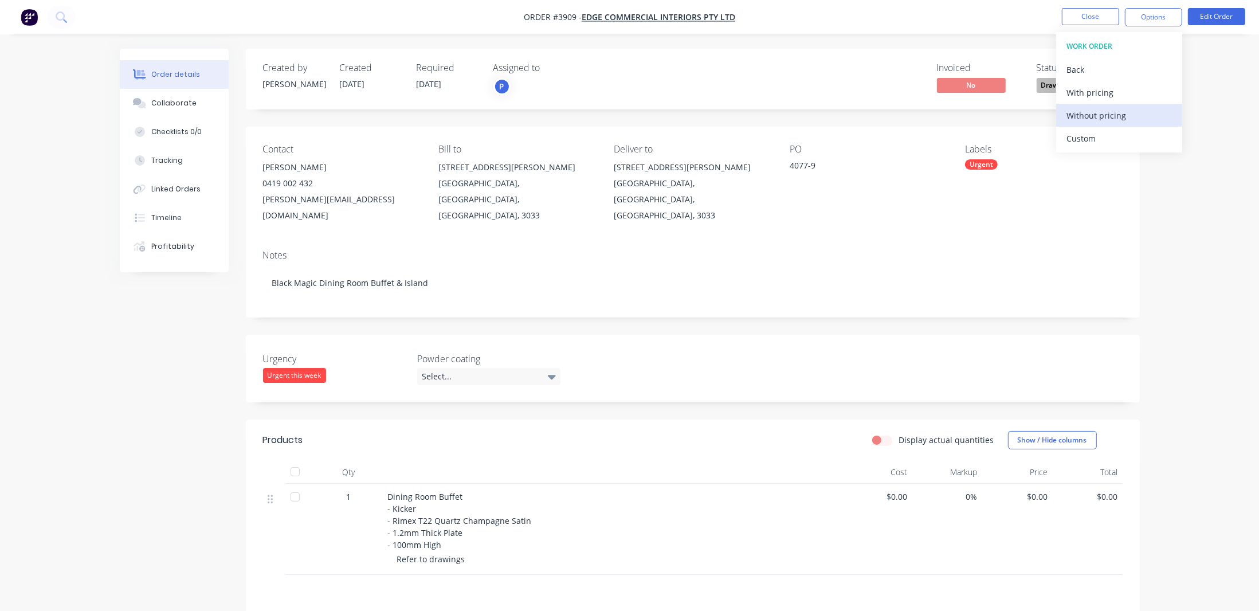
click at [1117, 122] on div "Without pricing" at bounding box center [1118, 115] width 105 height 17
click at [172, 106] on div "Collaborate" at bounding box center [173, 103] width 45 height 10
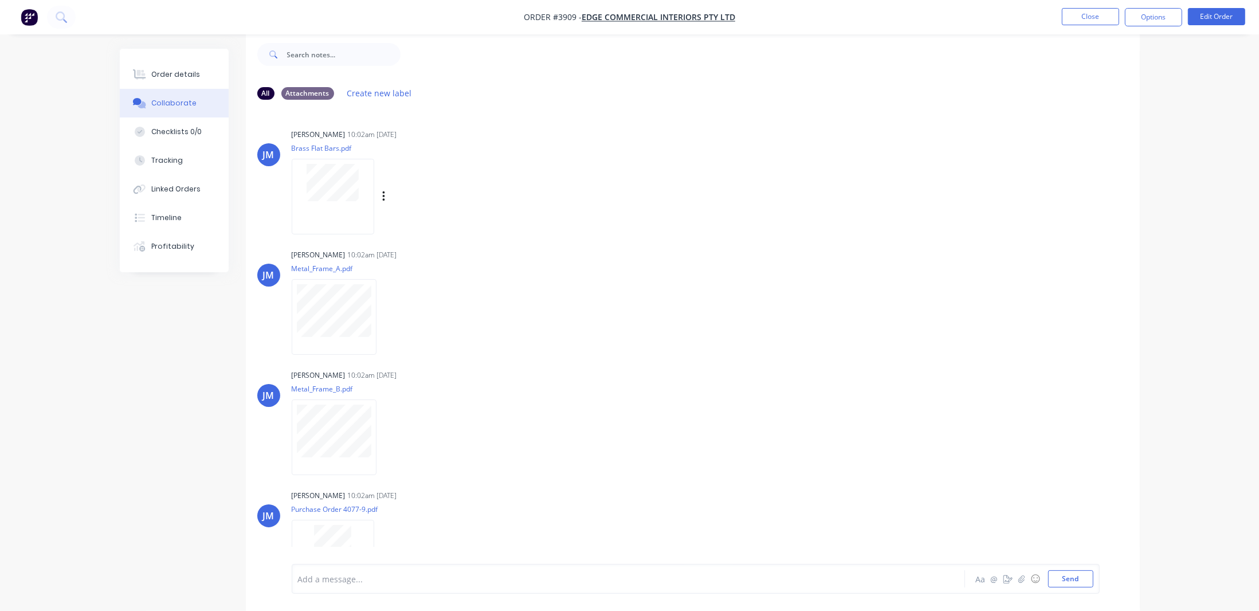
click at [348, 203] on div at bounding box center [333, 196] width 83 height 75
click at [184, 68] on button "Order details" at bounding box center [174, 74] width 109 height 29
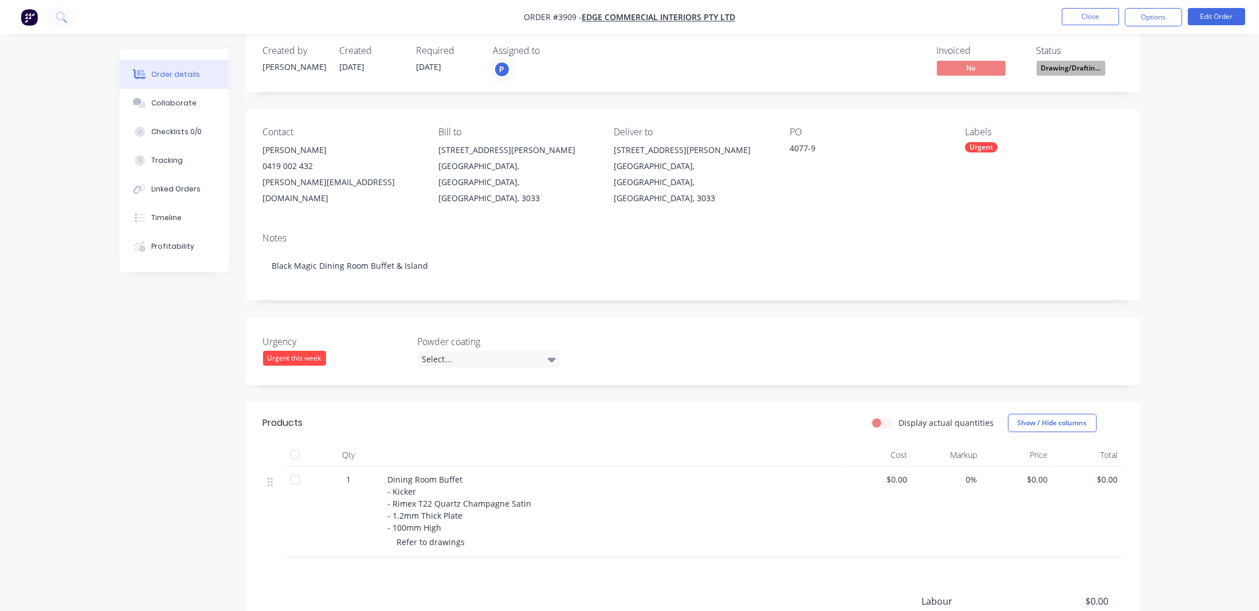
click at [998, 140] on div "Labels Urgent" at bounding box center [1043, 167] width 157 height 80
click at [988, 150] on div "Urgent" at bounding box center [981, 147] width 33 height 10
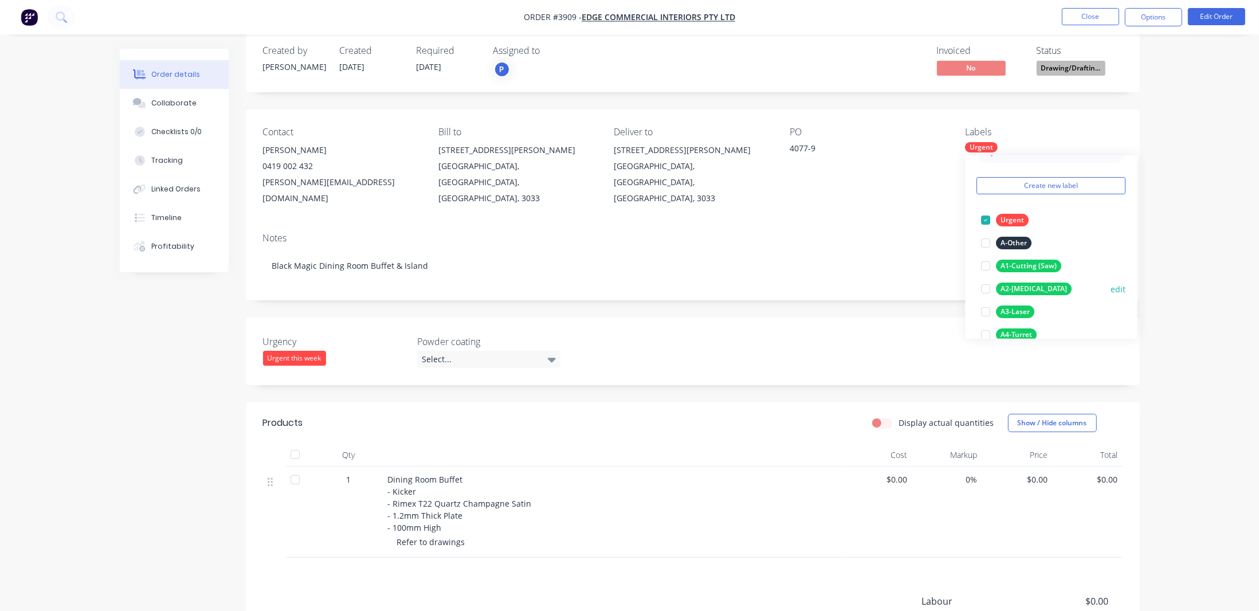
scroll to position [52, 0]
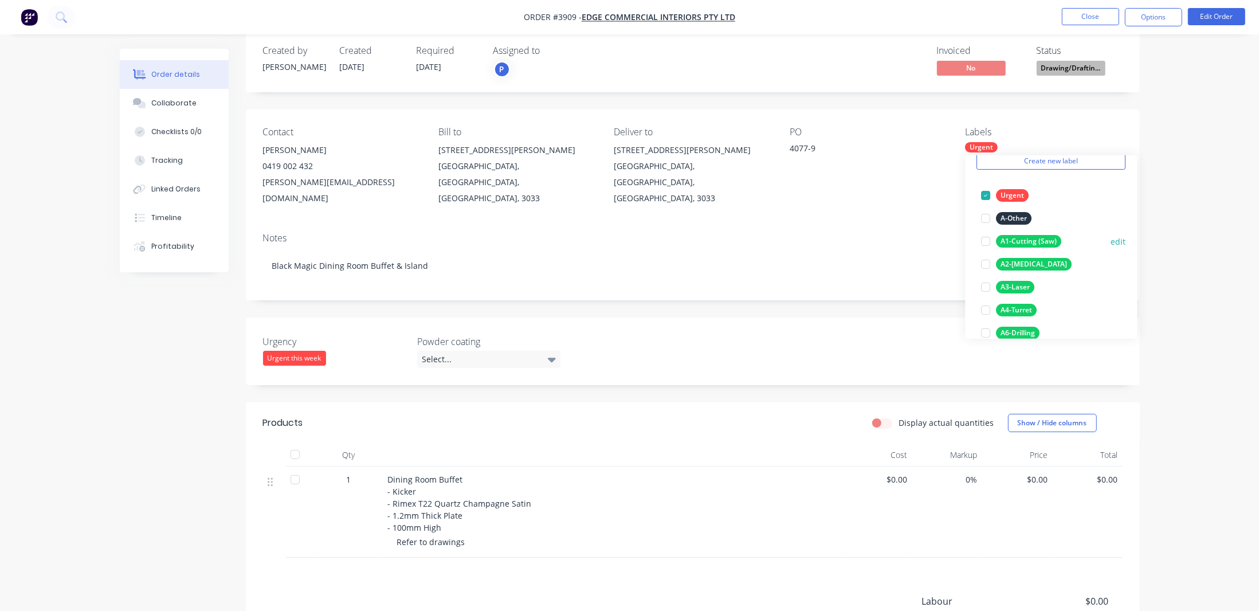
click at [1047, 246] on button "A1-Cutting (Saw)" at bounding box center [1021, 241] width 89 height 16
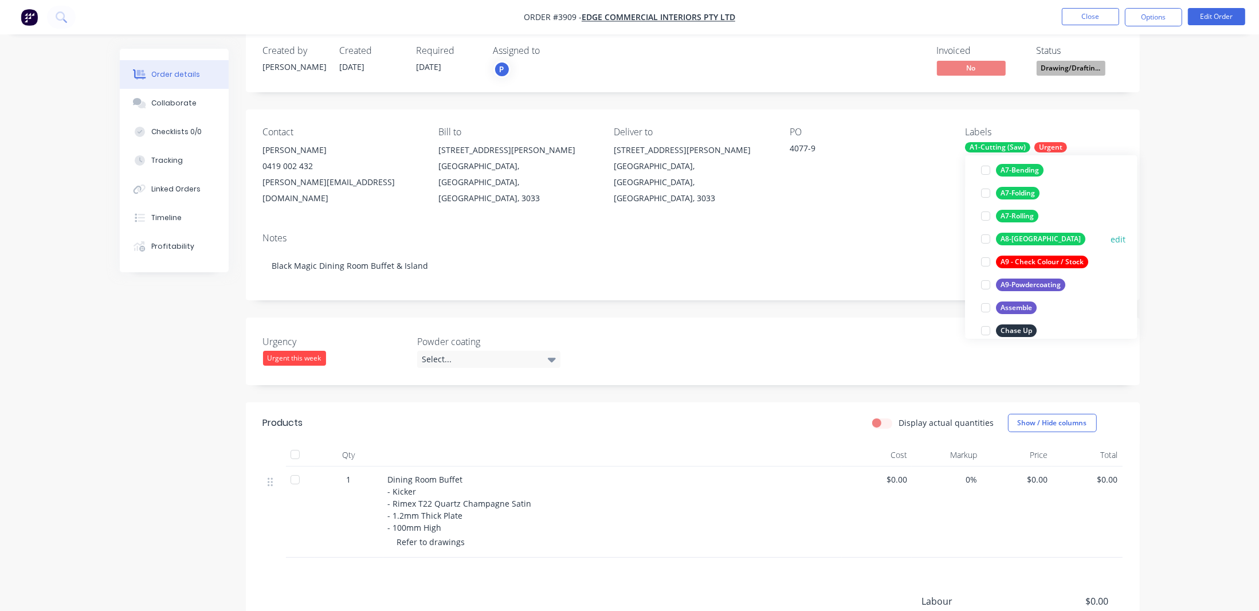
click at [1031, 231] on button "A8-[GEOGRAPHIC_DATA]" at bounding box center [1033, 239] width 113 height 16
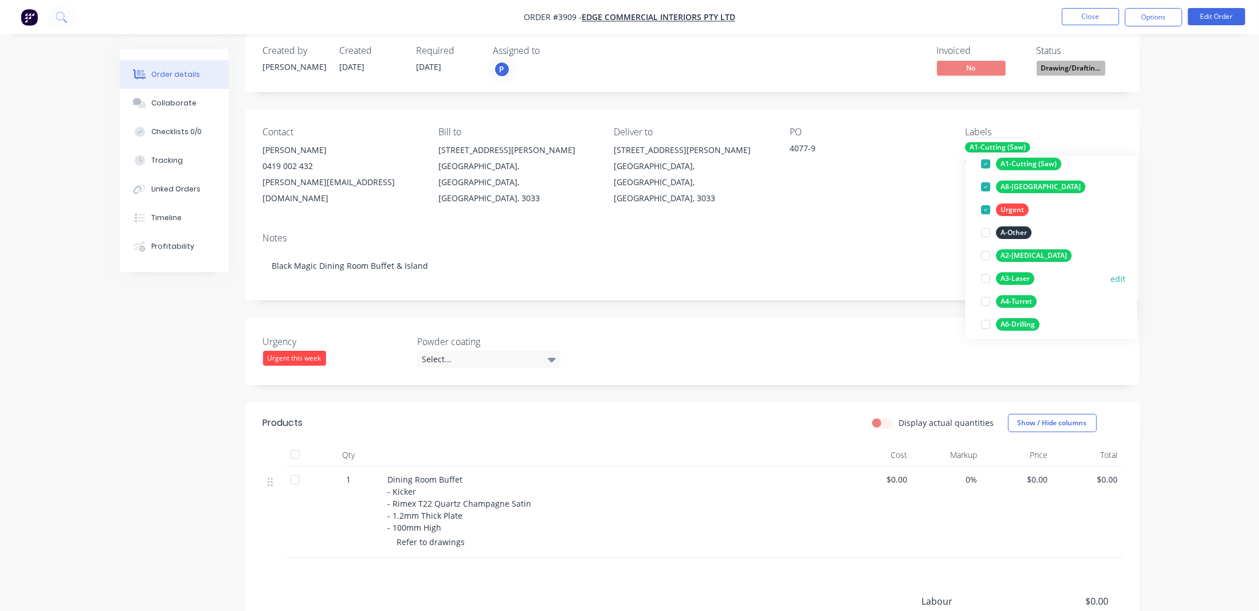
scroll to position [239, 0]
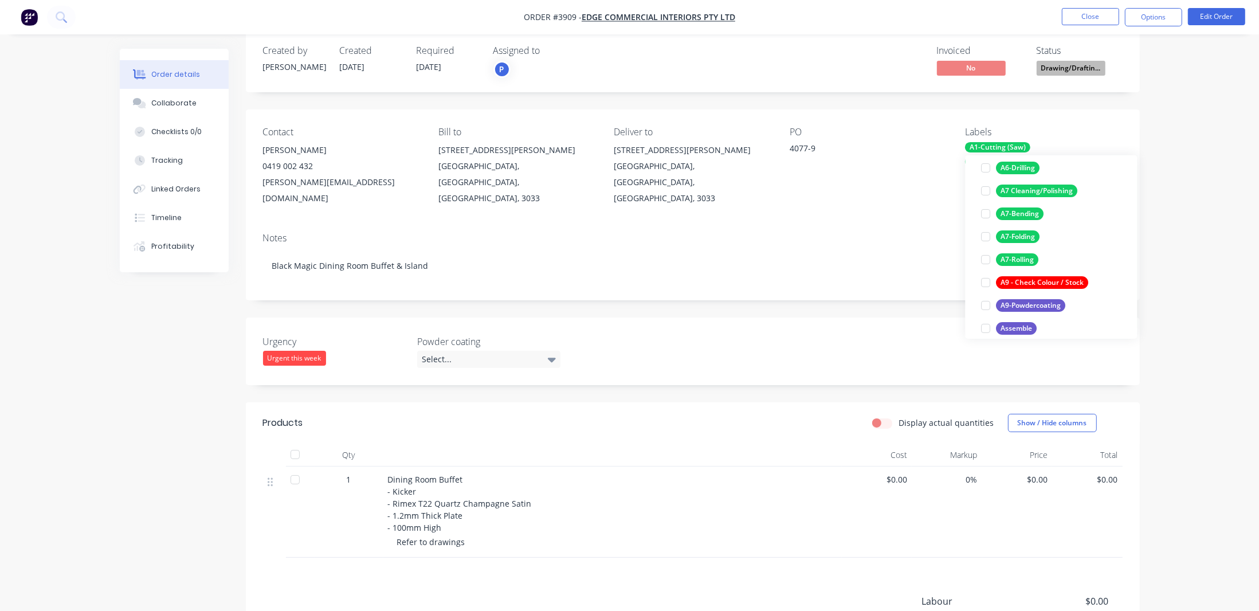
click at [1238, 344] on div "Order details Collaborate Checklists 0/0 Tracking Linked Orders Timeline Profit…" at bounding box center [629, 372] width 1259 height 779
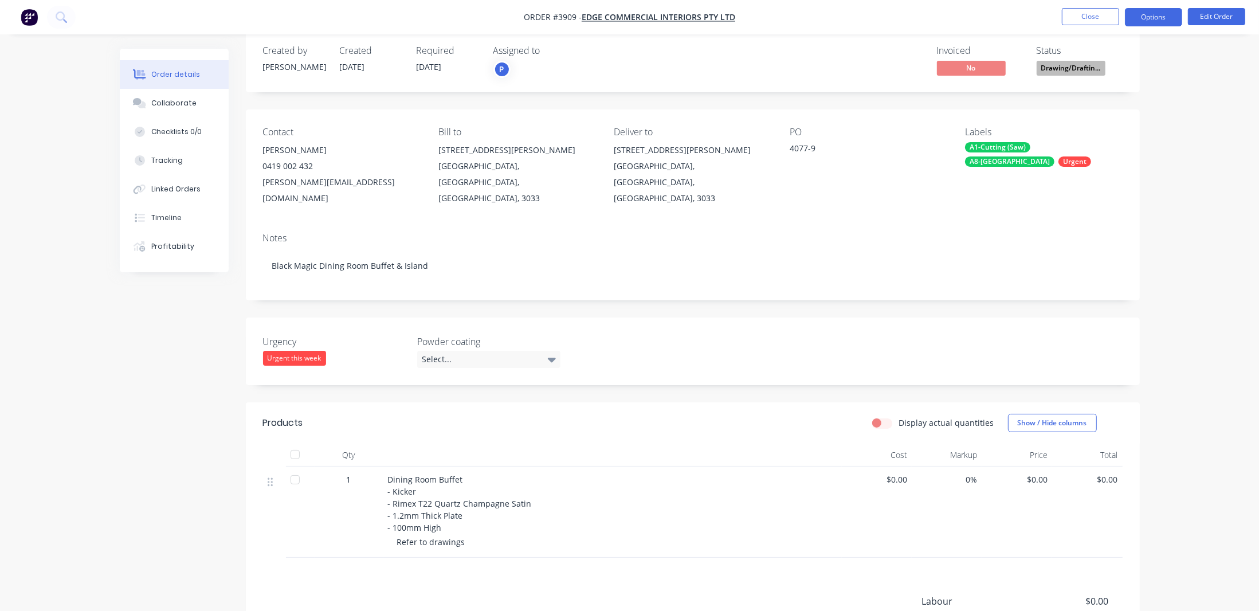
click at [1166, 15] on button "Options" at bounding box center [1153, 17] width 57 height 18
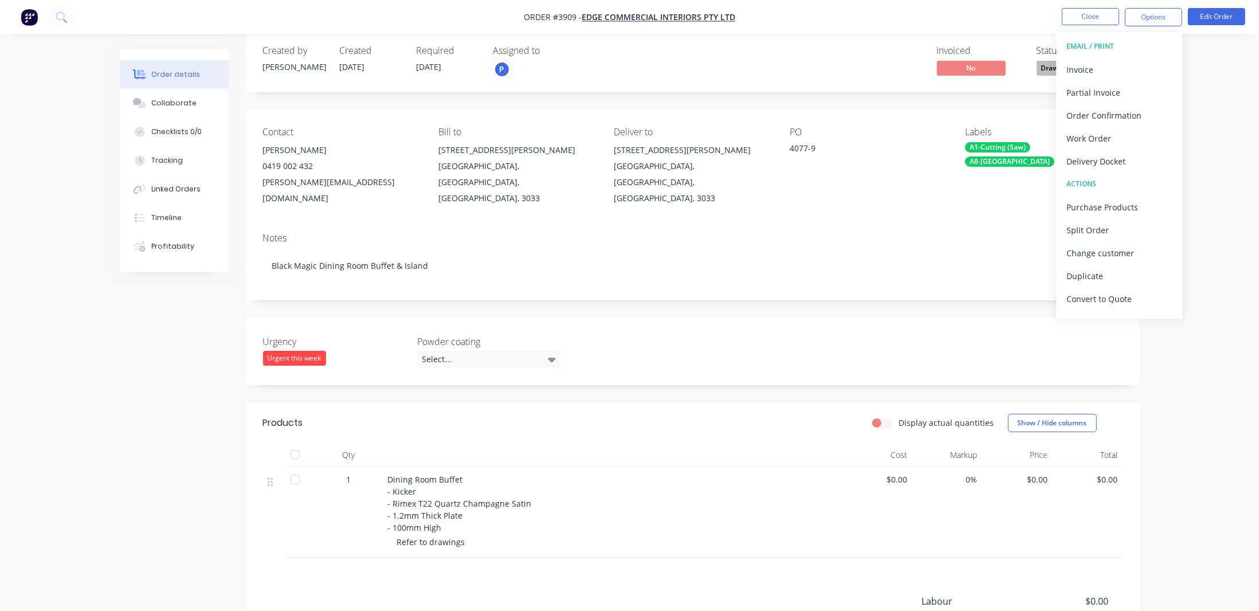
click at [1218, 87] on div "Order details Collaborate Checklists 0/0 Tracking Linked Orders Timeline Profit…" at bounding box center [629, 372] width 1259 height 779
click at [51, 214] on div "Order details Collaborate Checklists 0/0 Tracking Linked Orders Timeline Profit…" at bounding box center [629, 372] width 1259 height 779
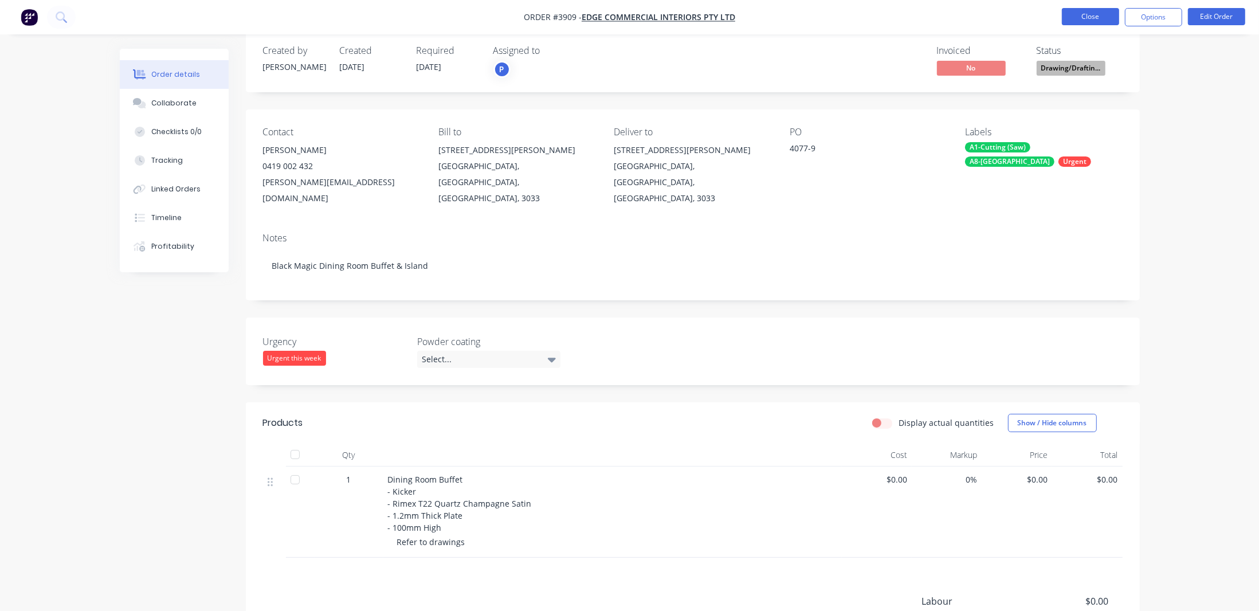
click at [1090, 10] on button "Close" at bounding box center [1090, 16] width 57 height 17
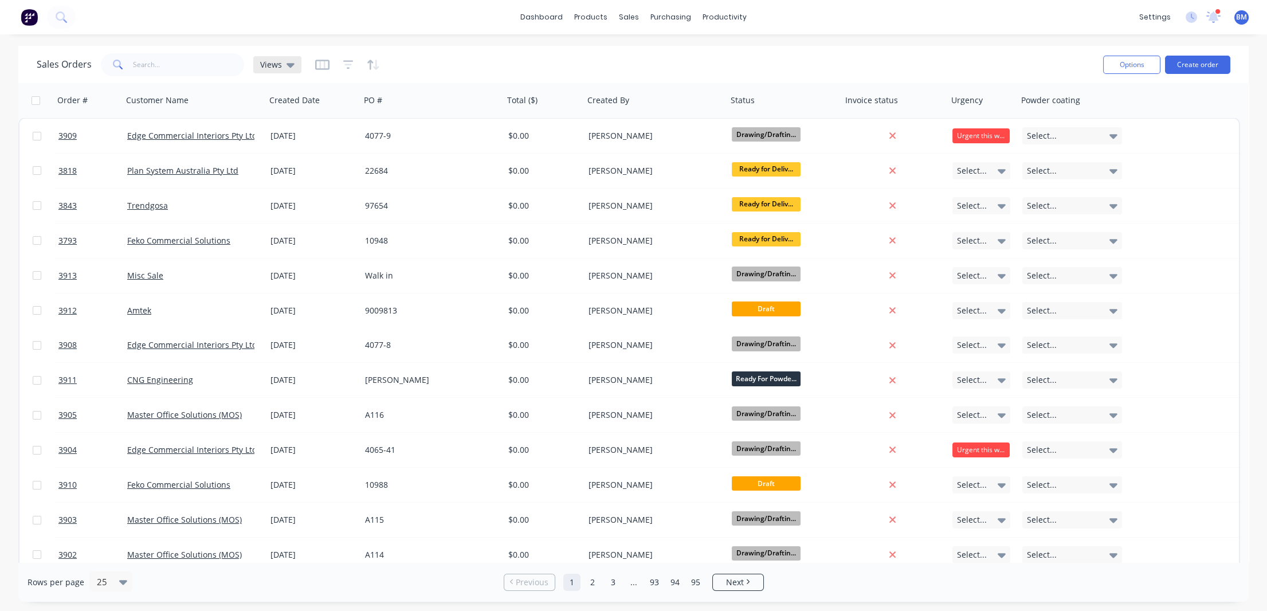
click at [279, 61] on span "Views" at bounding box center [271, 64] width 22 height 12
click at [264, 186] on button "drafts" at bounding box center [322, 184] width 131 height 13
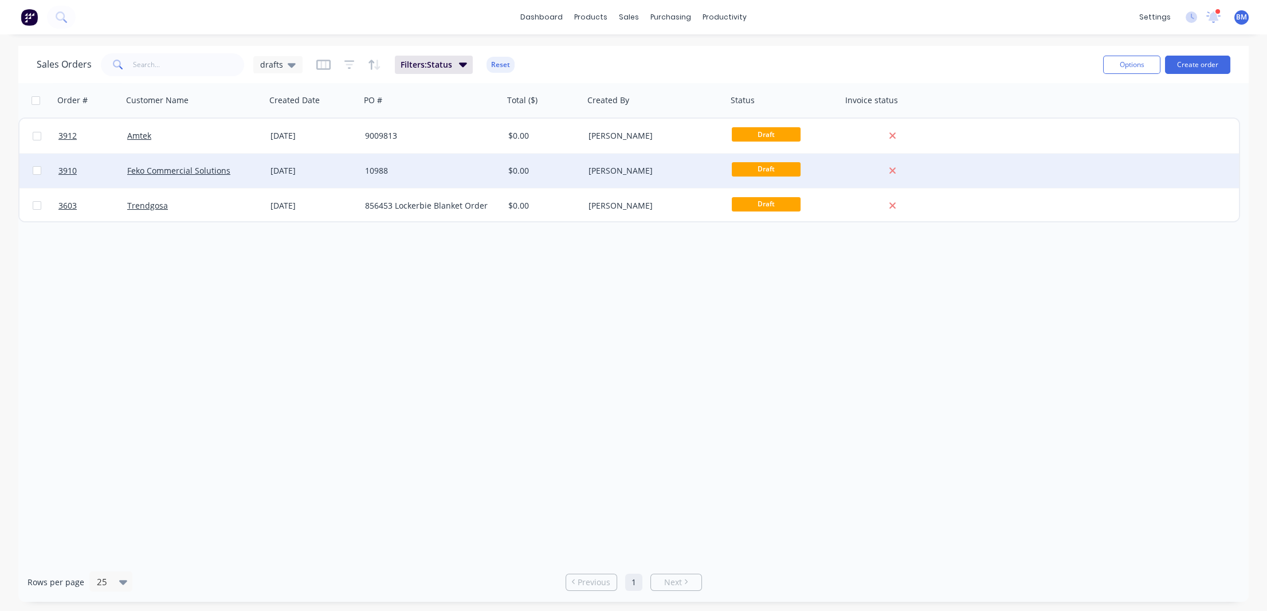
click at [329, 170] on div "[DATE]" at bounding box center [312, 170] width 85 height 11
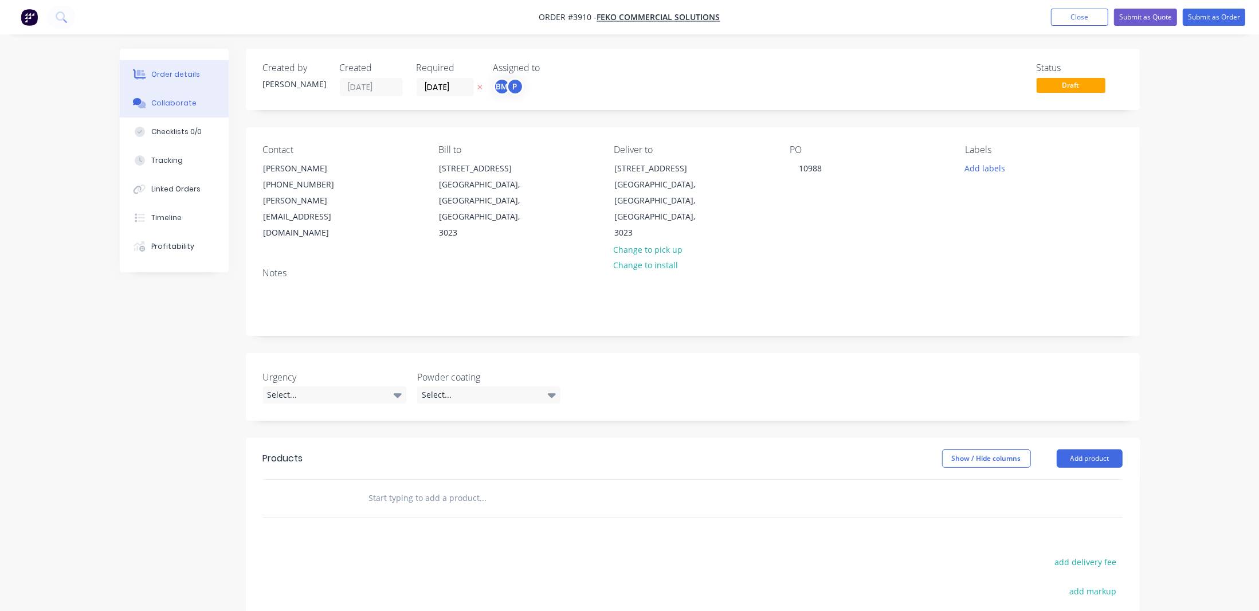
click at [172, 108] on div "Collaborate" at bounding box center [173, 103] width 45 height 10
